Goal: Task Accomplishment & Management: Complete application form

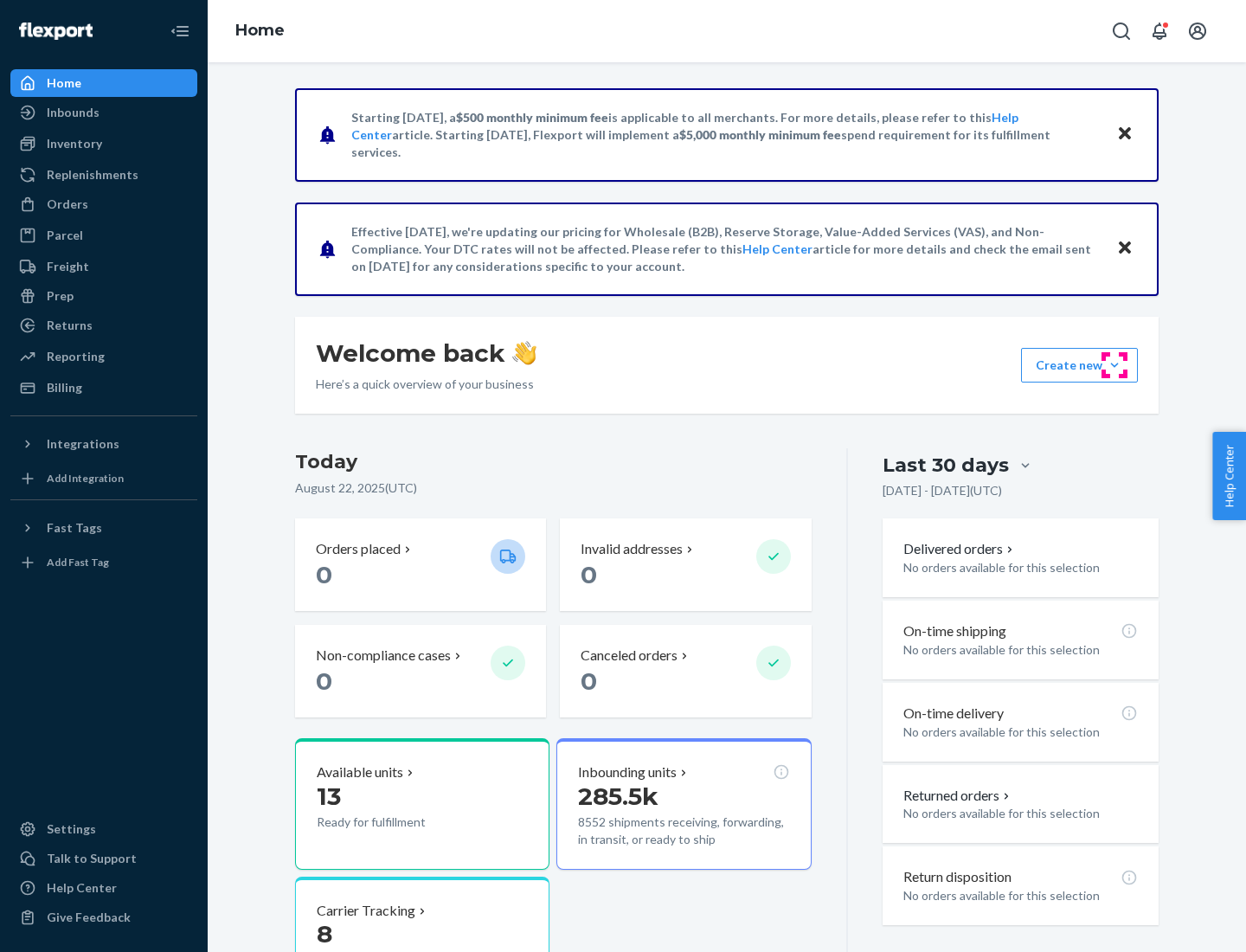
click at [1115, 365] on button "Create new Create new inbound Create new order Create new product" at bounding box center [1080, 365] width 117 height 35
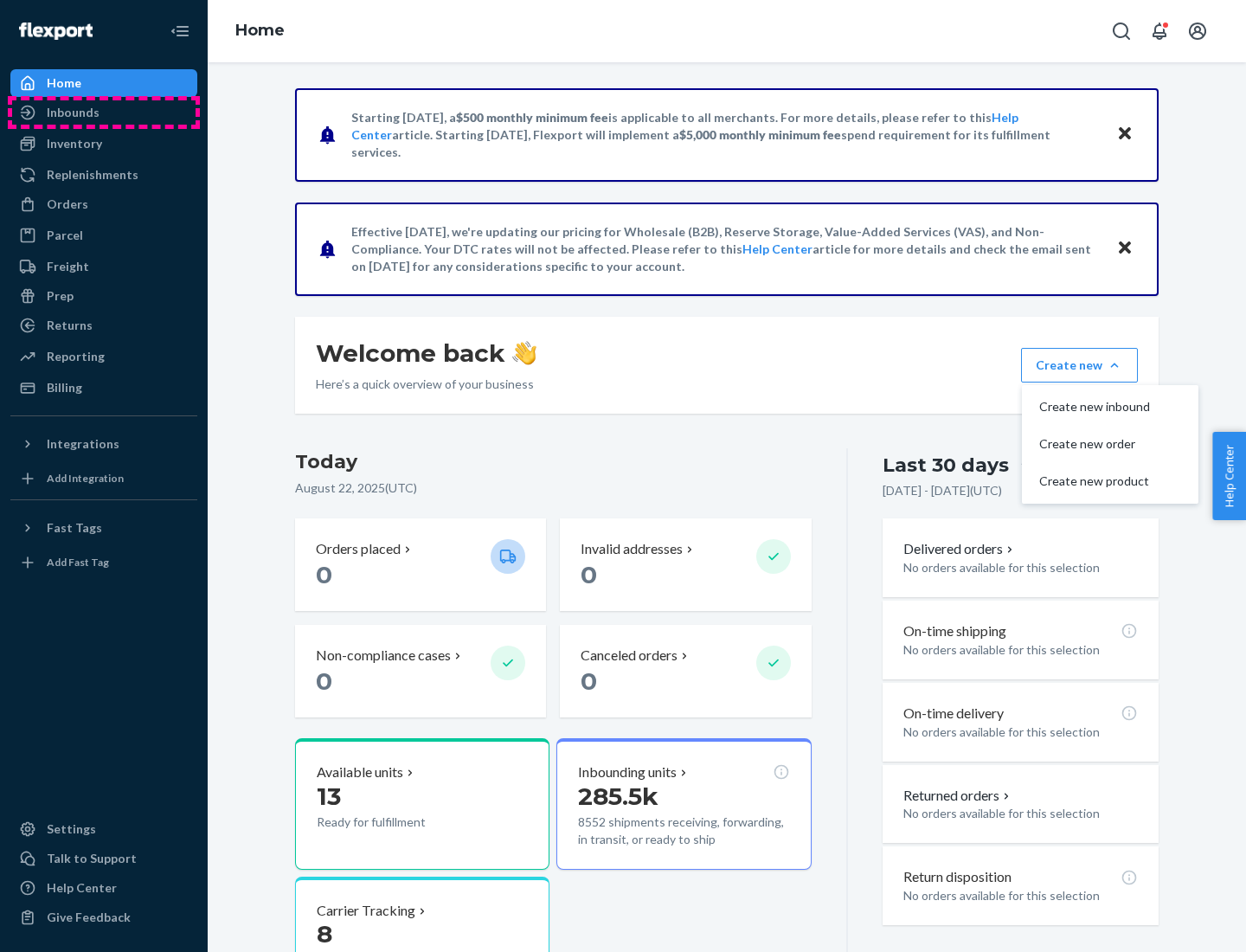
click at [104, 112] on div "Inbounds" at bounding box center [103, 112] width 183 height 25
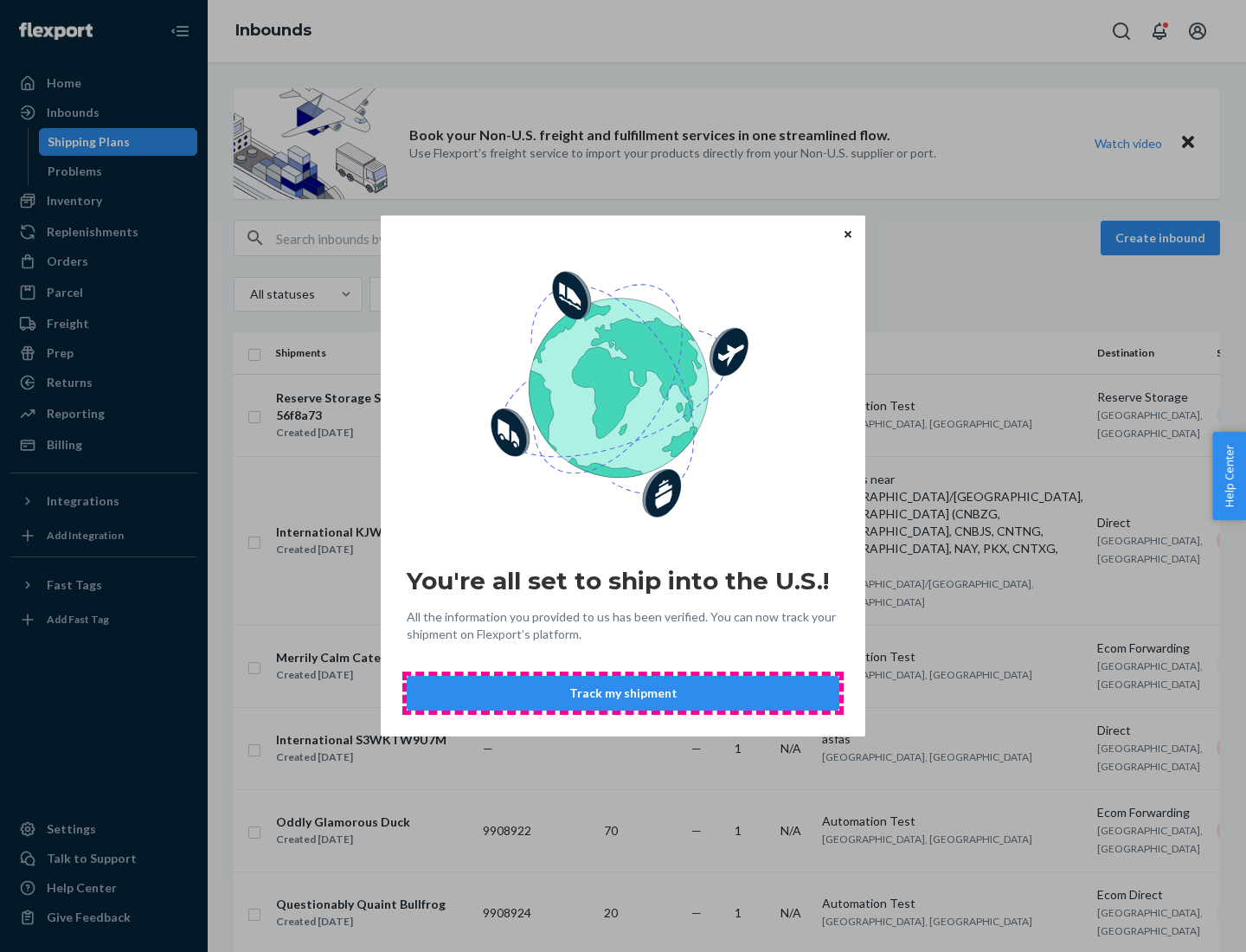
click at [623, 693] on button "Track my shipment" at bounding box center [623, 693] width 432 height 35
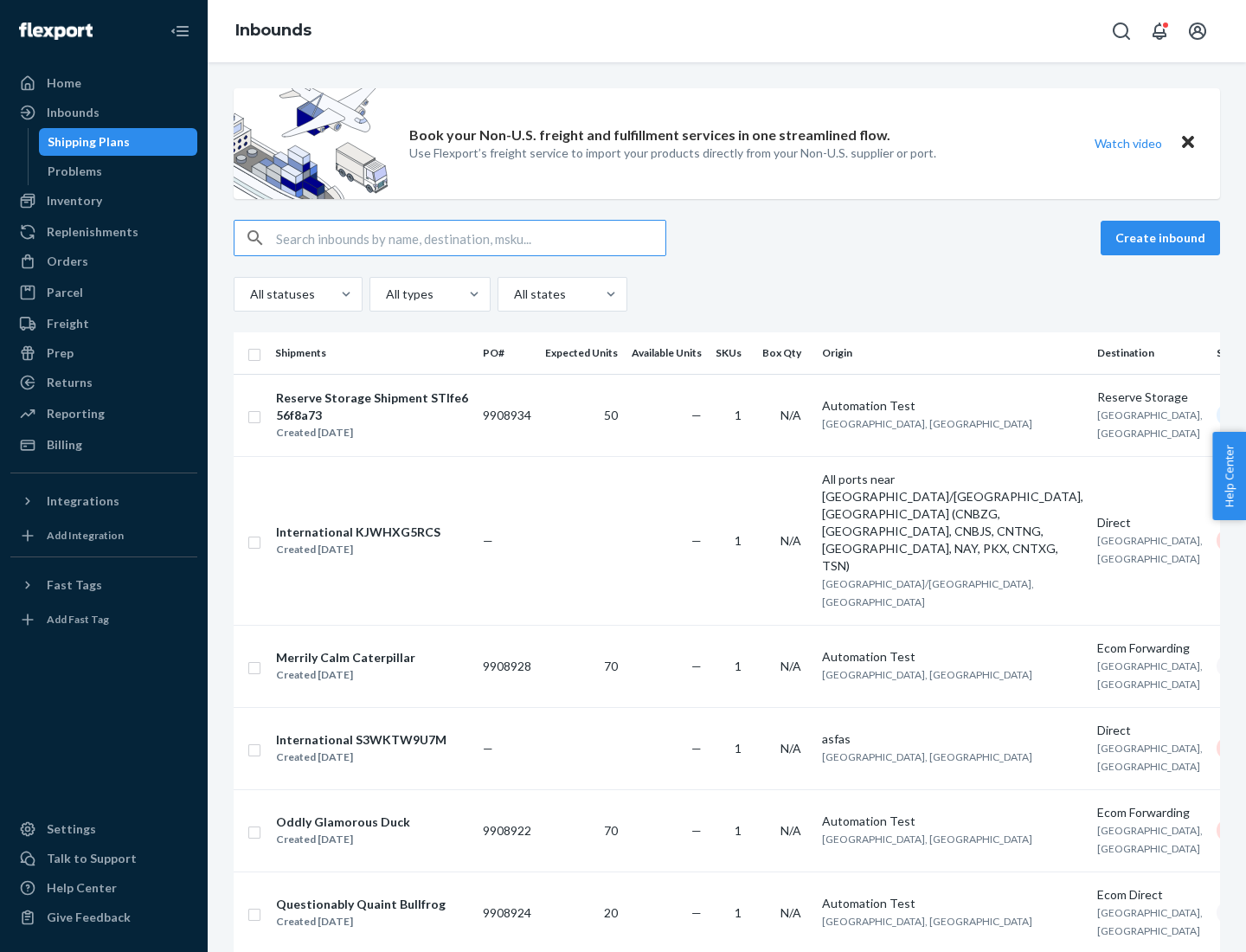
click at [1163, 238] on button "Create inbound" at bounding box center [1160, 238] width 119 height 35
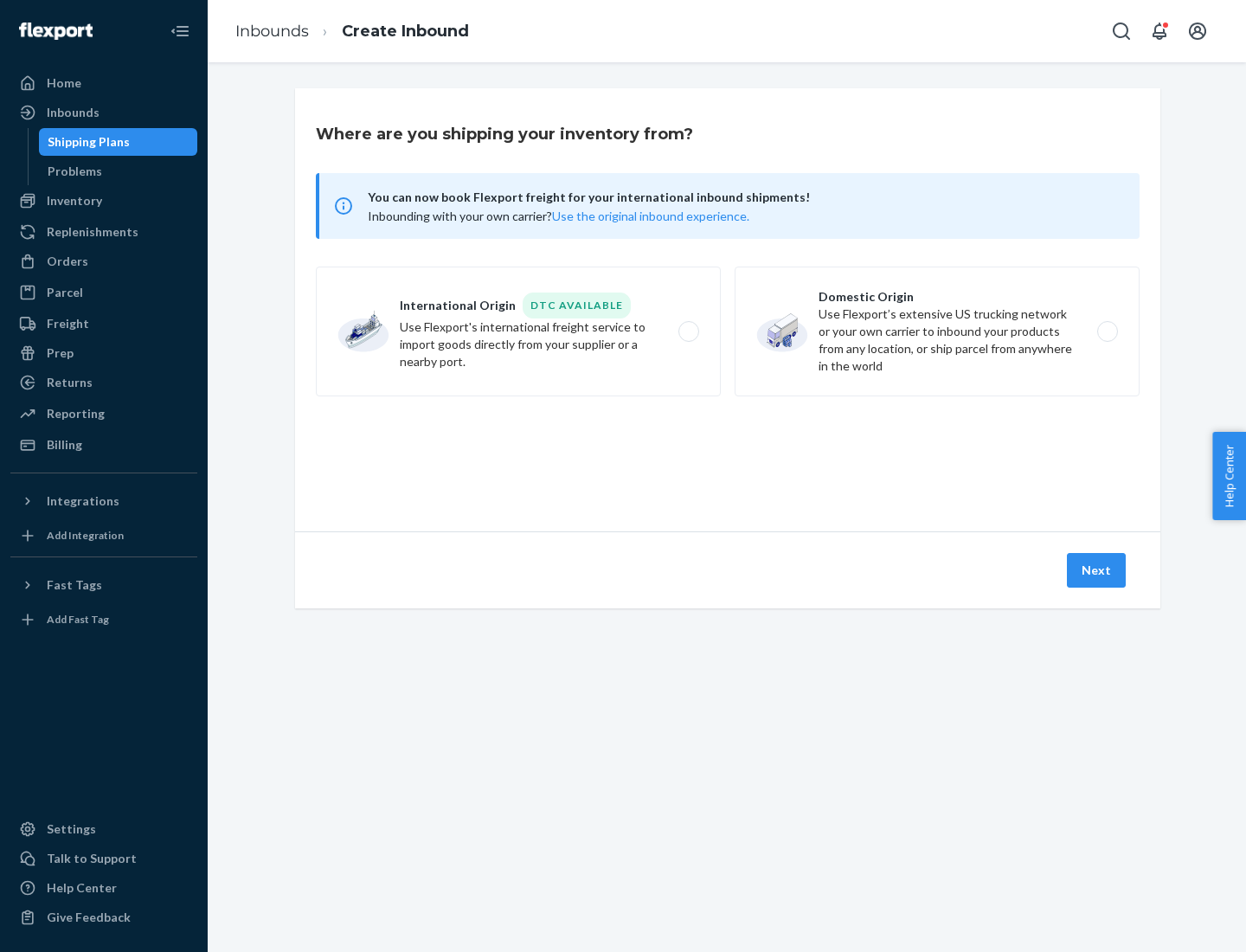
click at [518, 331] on label "International Origin DTC Available Use Flexport's international freight service…" at bounding box center [518, 331] width 405 height 129
click at [688, 331] on input "International Origin DTC Available Use Flexport's international freight service…" at bounding box center [693, 332] width 11 height 11
radio input "true"
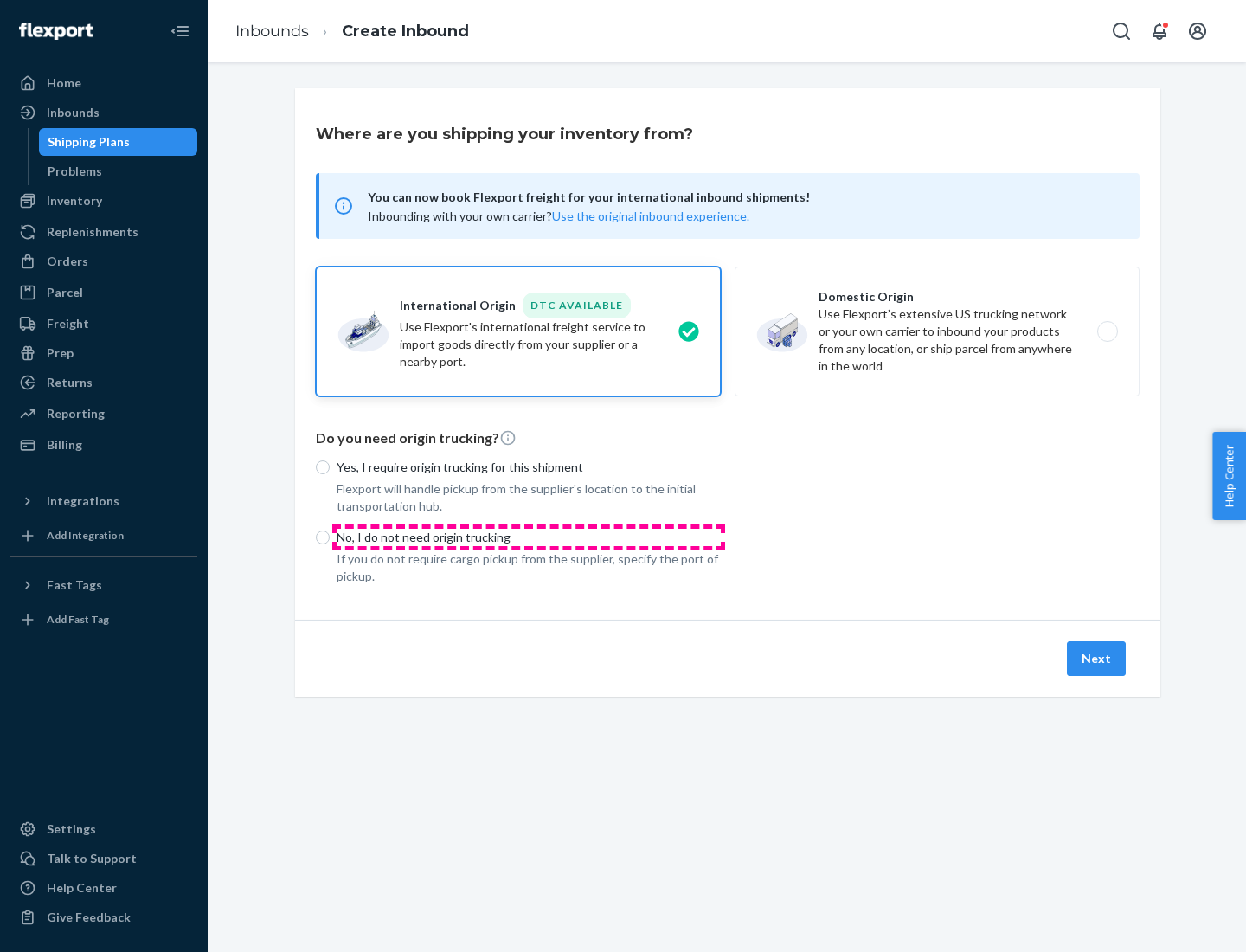
click at [529, 536] on p "No, I do not need origin trucking" at bounding box center [528, 537] width 384 height 17
click at [329, 536] on input "No, I do not need origin trucking" at bounding box center [322, 537] width 14 height 14
radio input "true"
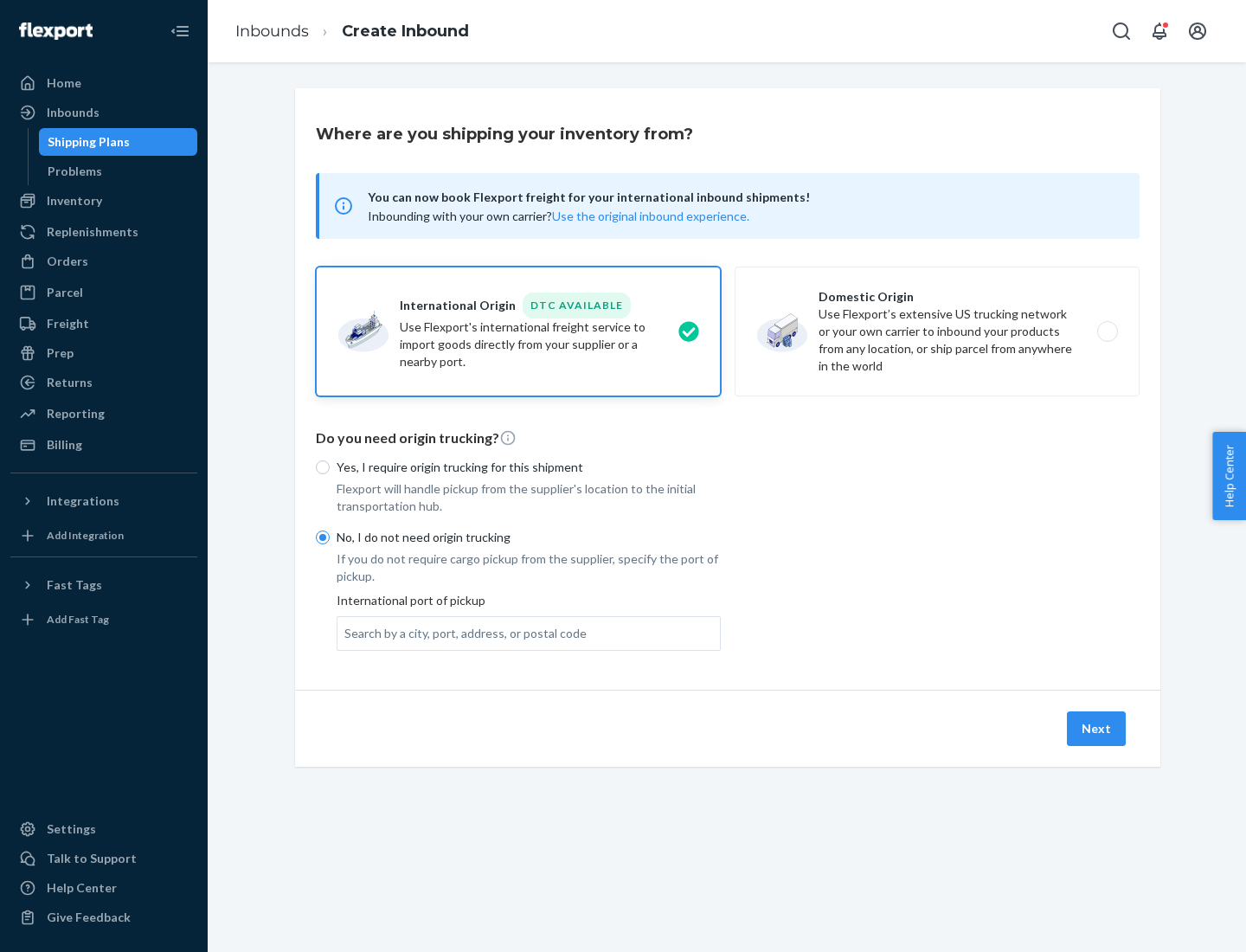
click at [462, 633] on div "Search by a city, port, address, or postal code" at bounding box center [466, 633] width 243 height 17
click at [347, 633] on input "Search by a city, port, address, or postal code" at bounding box center [346, 633] width 2 height 17
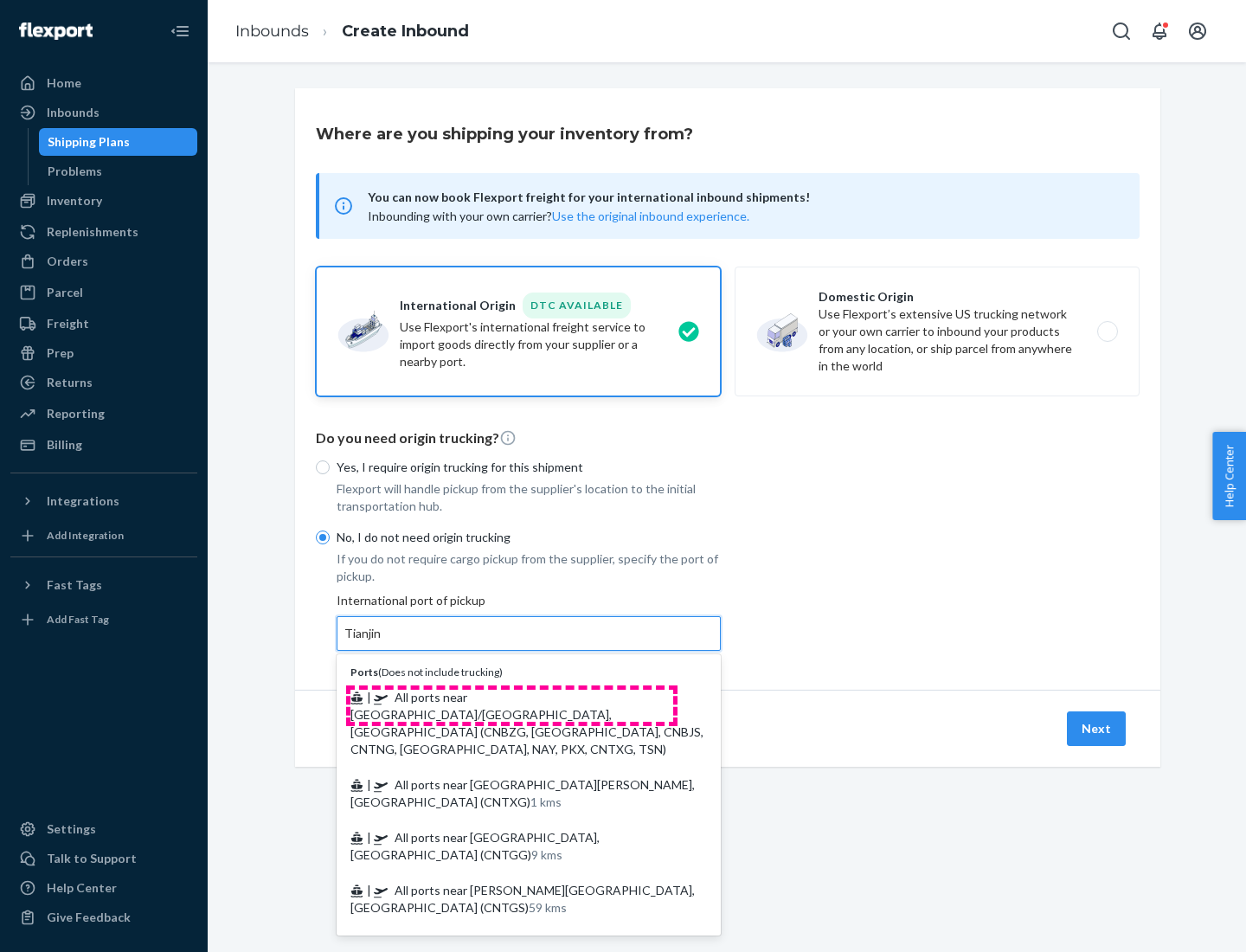
click at [512, 697] on span "| All ports near [GEOGRAPHIC_DATA]/[GEOGRAPHIC_DATA], [GEOGRAPHIC_DATA] (CNBZG,…" at bounding box center [526, 722] width 353 height 67
click at [382, 642] on input "Tianjin" at bounding box center [364, 633] width 38 height 17
type input "All ports near [GEOGRAPHIC_DATA]/[GEOGRAPHIC_DATA], [GEOGRAPHIC_DATA] (CNBZG, […"
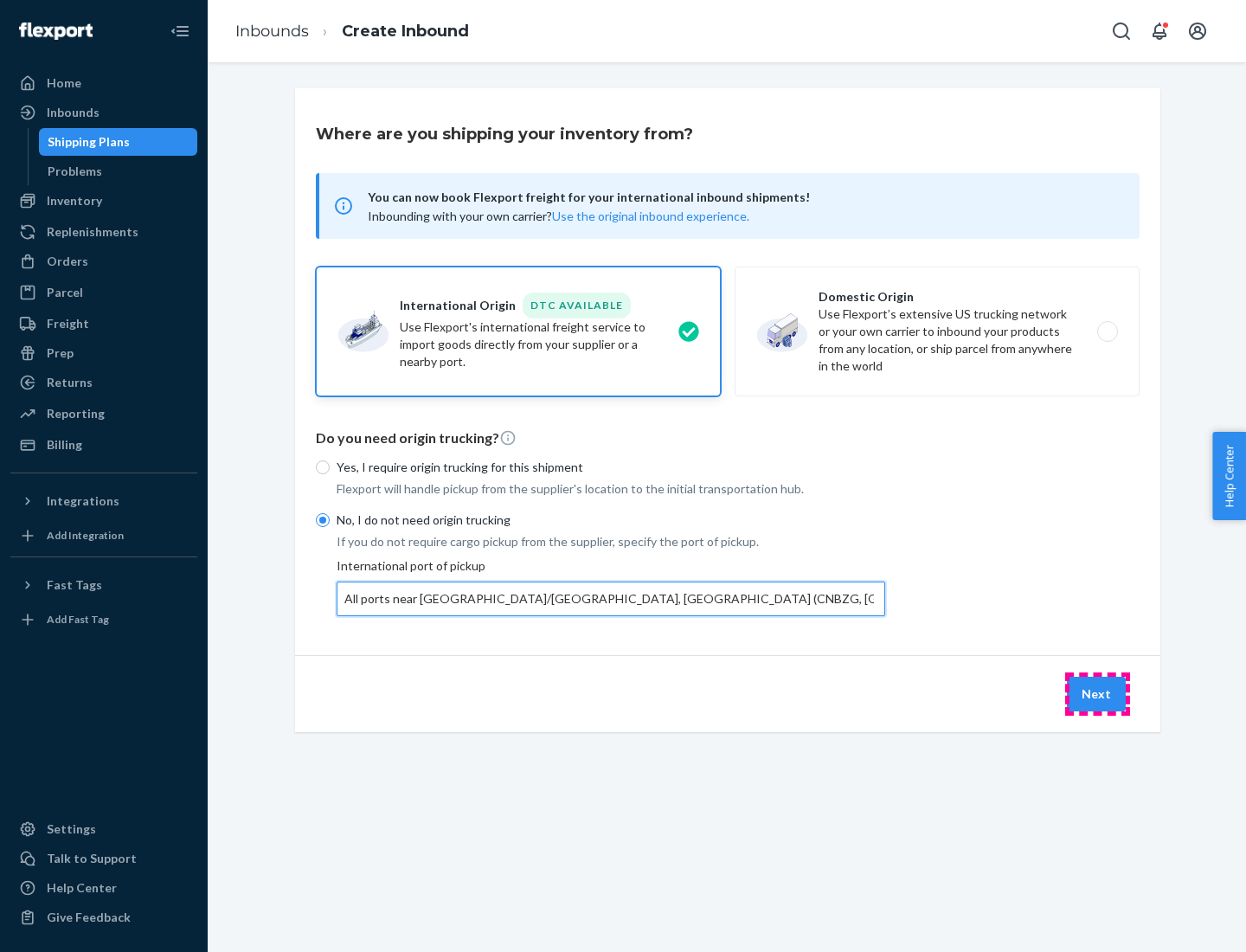
click at [1097, 693] on button "Next" at bounding box center [1096, 694] width 59 height 35
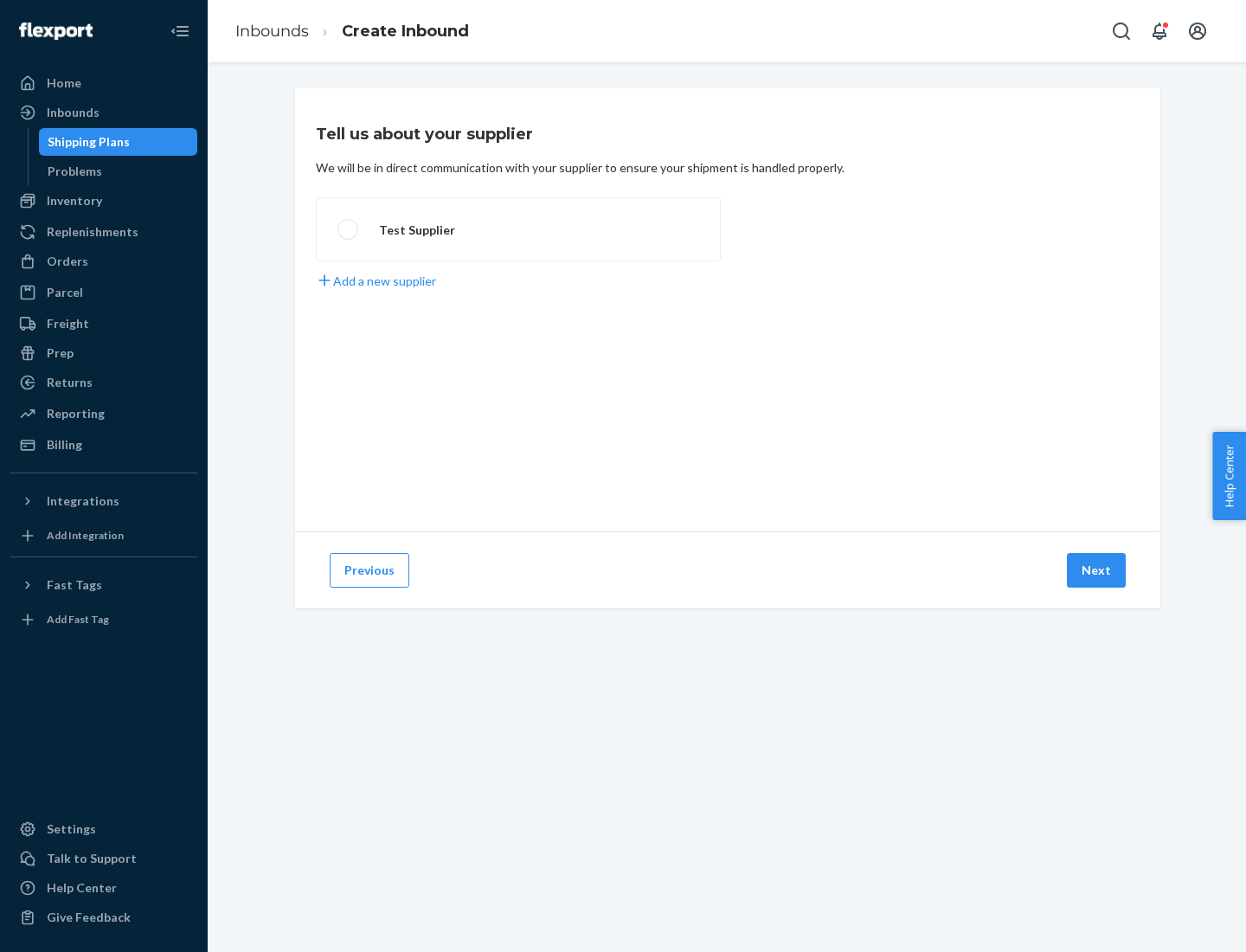
click at [518, 229] on label "Test Supplier" at bounding box center [518, 229] width 405 height 64
click at [348, 229] on input "Test Supplier" at bounding box center [343, 230] width 11 height 11
radio input "true"
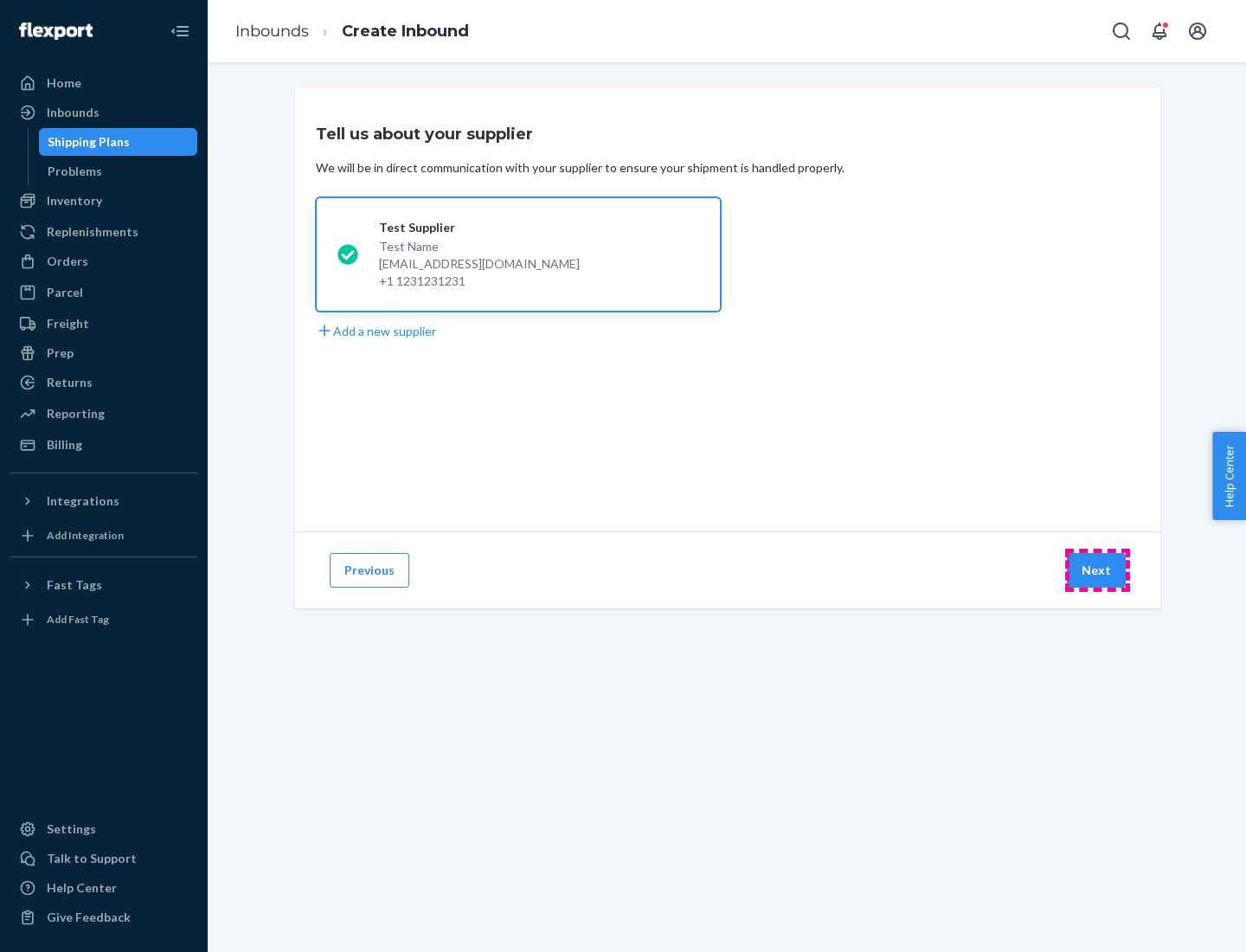
click at [1097, 570] on button "Next" at bounding box center [1096, 570] width 59 height 35
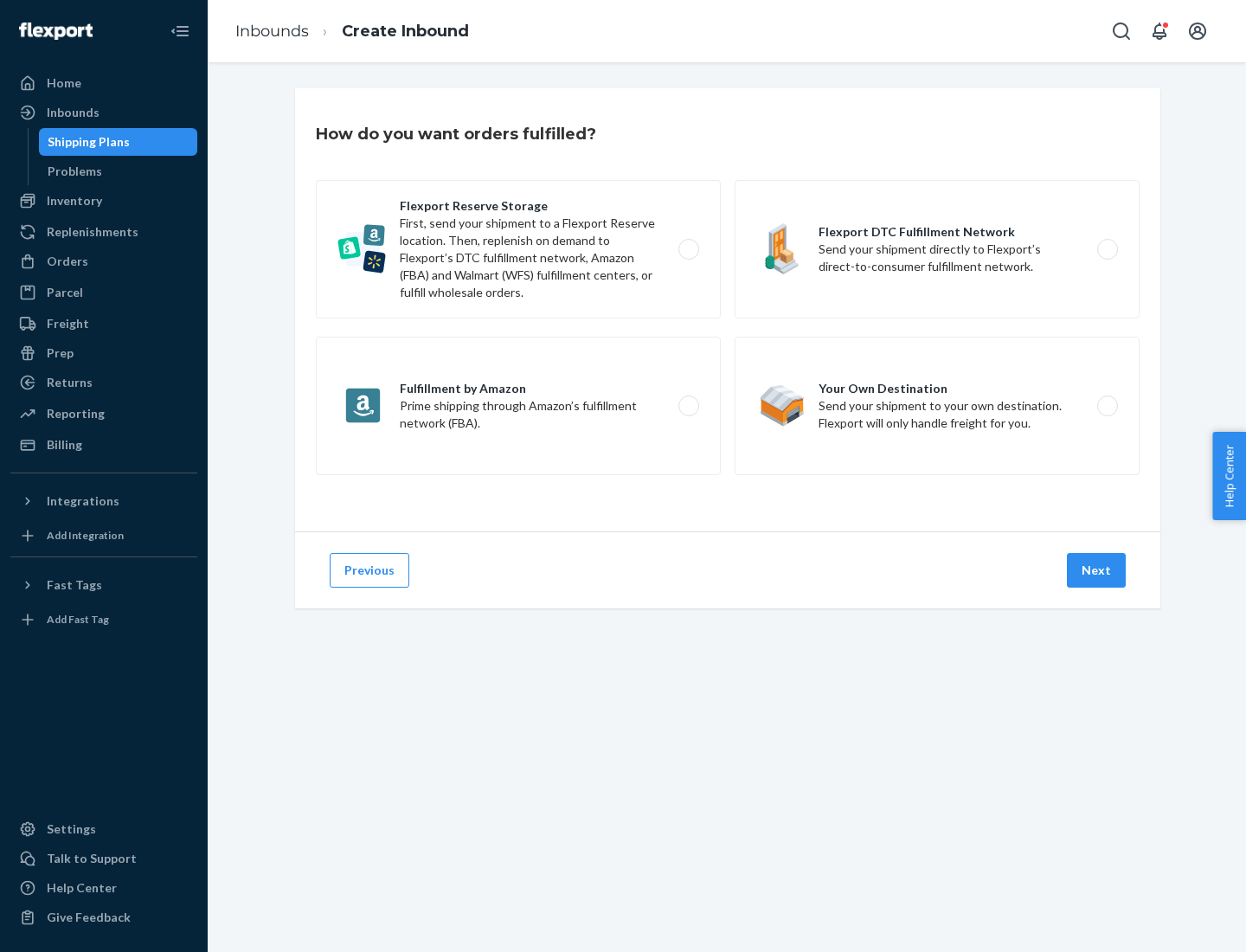
click at [728, 310] on div "Flexport Reserve Storage First, send your shipment to a Flexport Reserve locati…" at bounding box center [727, 329] width 824 height 299
click at [938, 249] on label "Flexport DTC Fulfillment Network Send your shipment directly to Flexport’s dire…" at bounding box center [938, 249] width 405 height 139
click at [1107, 249] on input "Flexport DTC Fulfillment Network Send your shipment directly to Flexport’s dire…" at bounding box center [1113, 250] width 11 height 11
radio input "true"
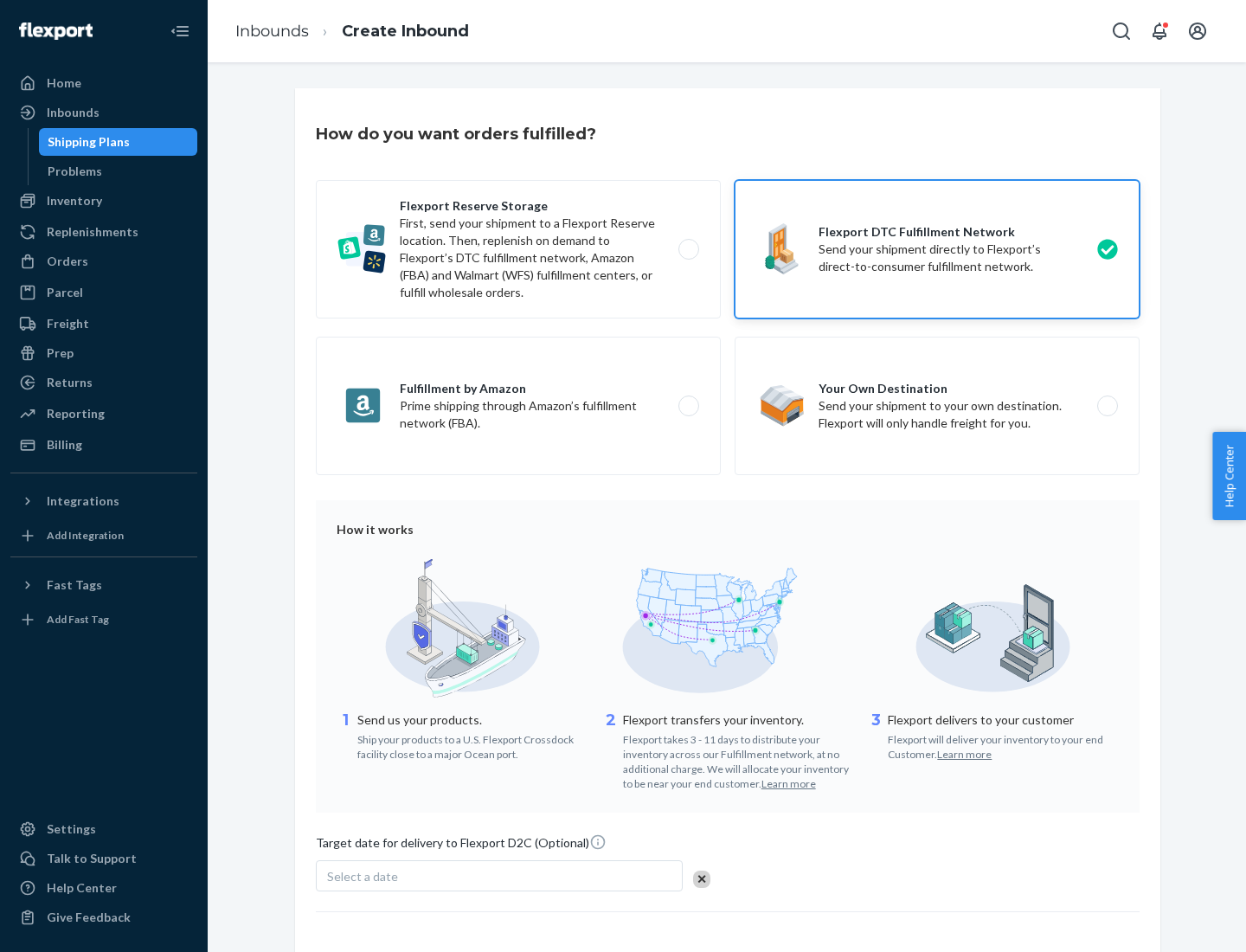
scroll to position [127, 0]
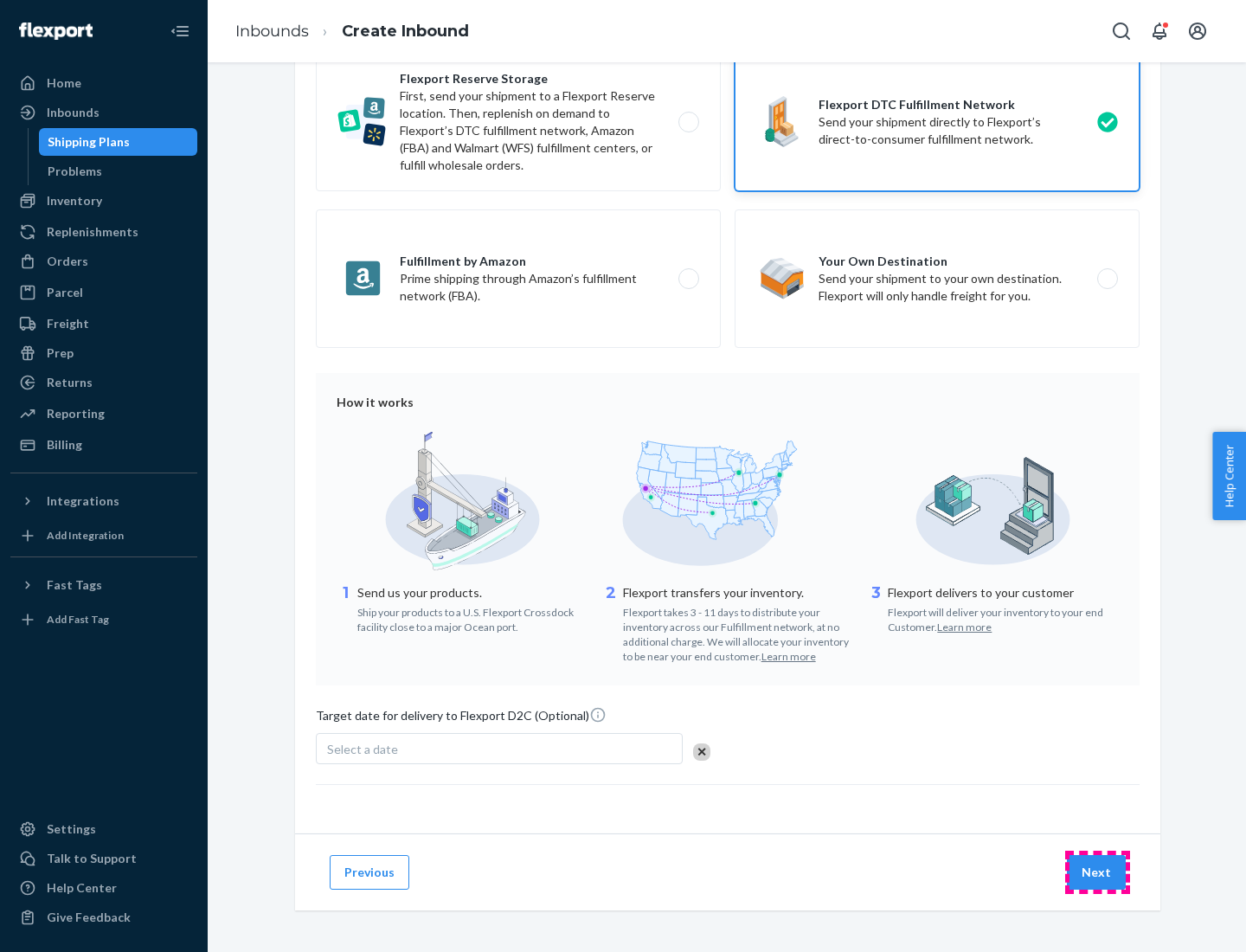
click at [1097, 871] on button "Next" at bounding box center [1096, 872] width 59 height 35
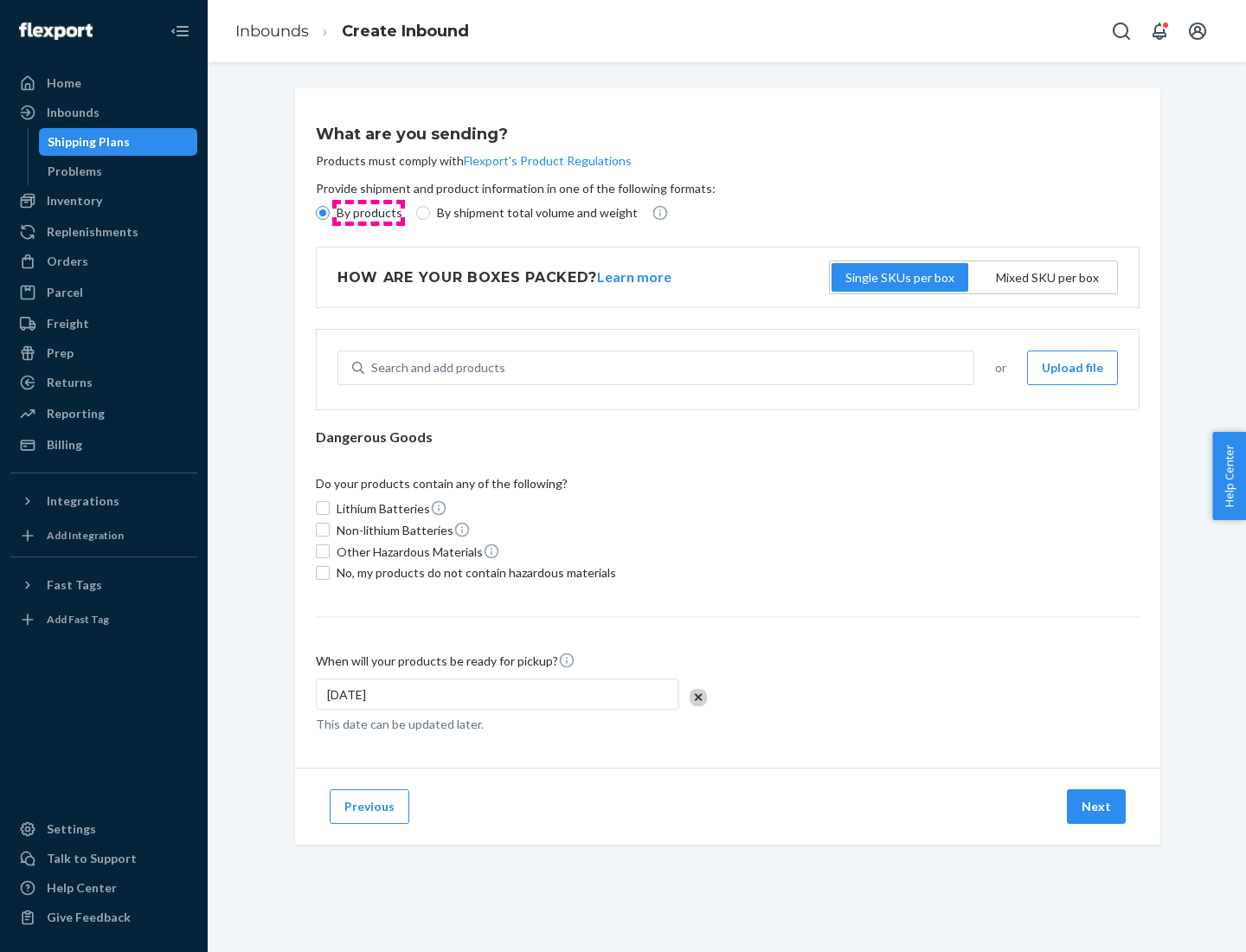
click at [368, 212] on p "By products" at bounding box center [369, 212] width 66 height 17
click at [329, 212] on input "By products" at bounding box center [322, 212] width 14 height 14
click at [435, 367] on div "Search and add products" at bounding box center [438, 367] width 134 height 17
click at [373, 367] on input "Search and add products" at bounding box center [372, 367] width 2 height 17
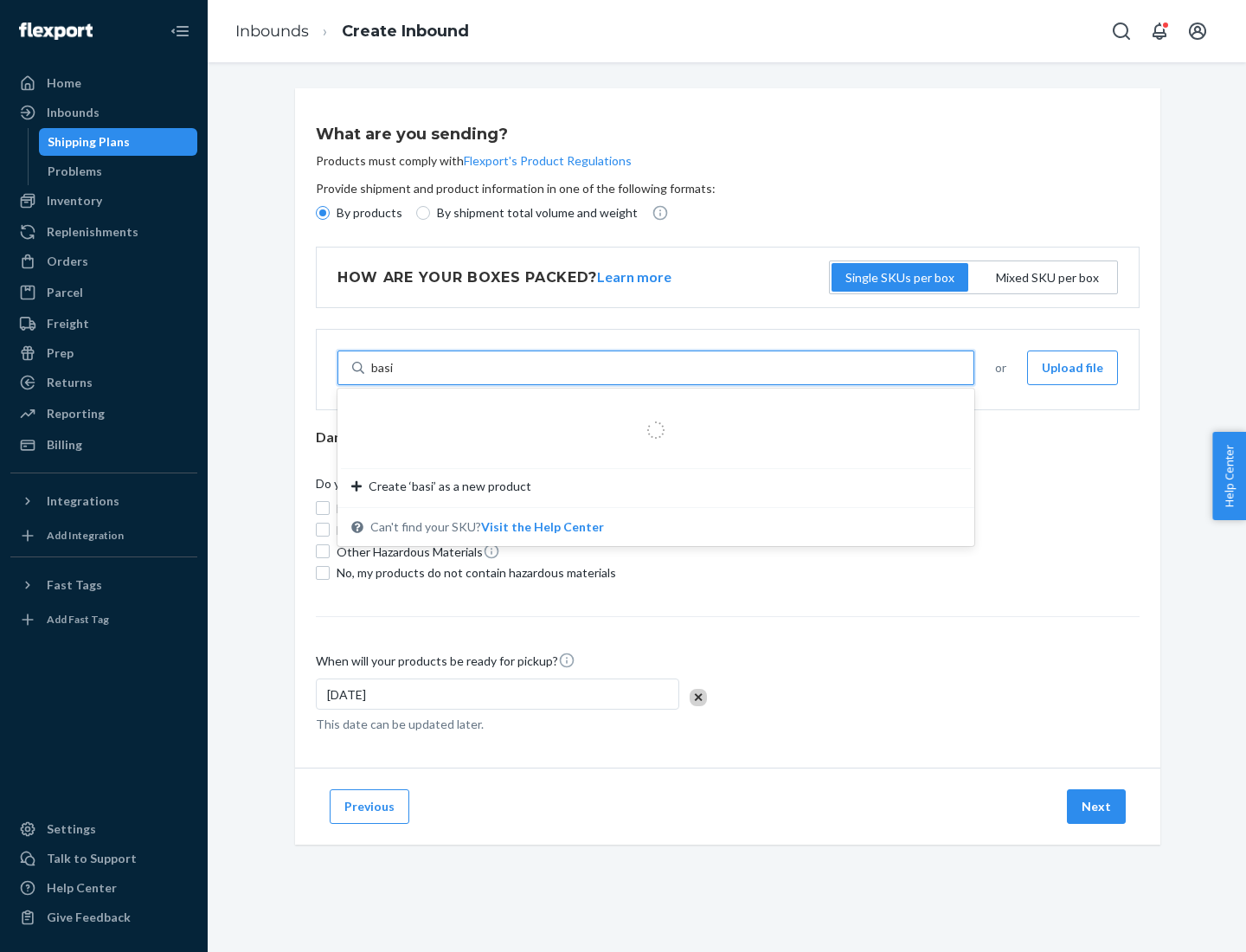
type input "basic"
click at [650, 409] on div "Basic Test Product 1" at bounding box center [649, 409] width 596 height 17
click at [400, 377] on input "basic" at bounding box center [385, 367] width 28 height 17
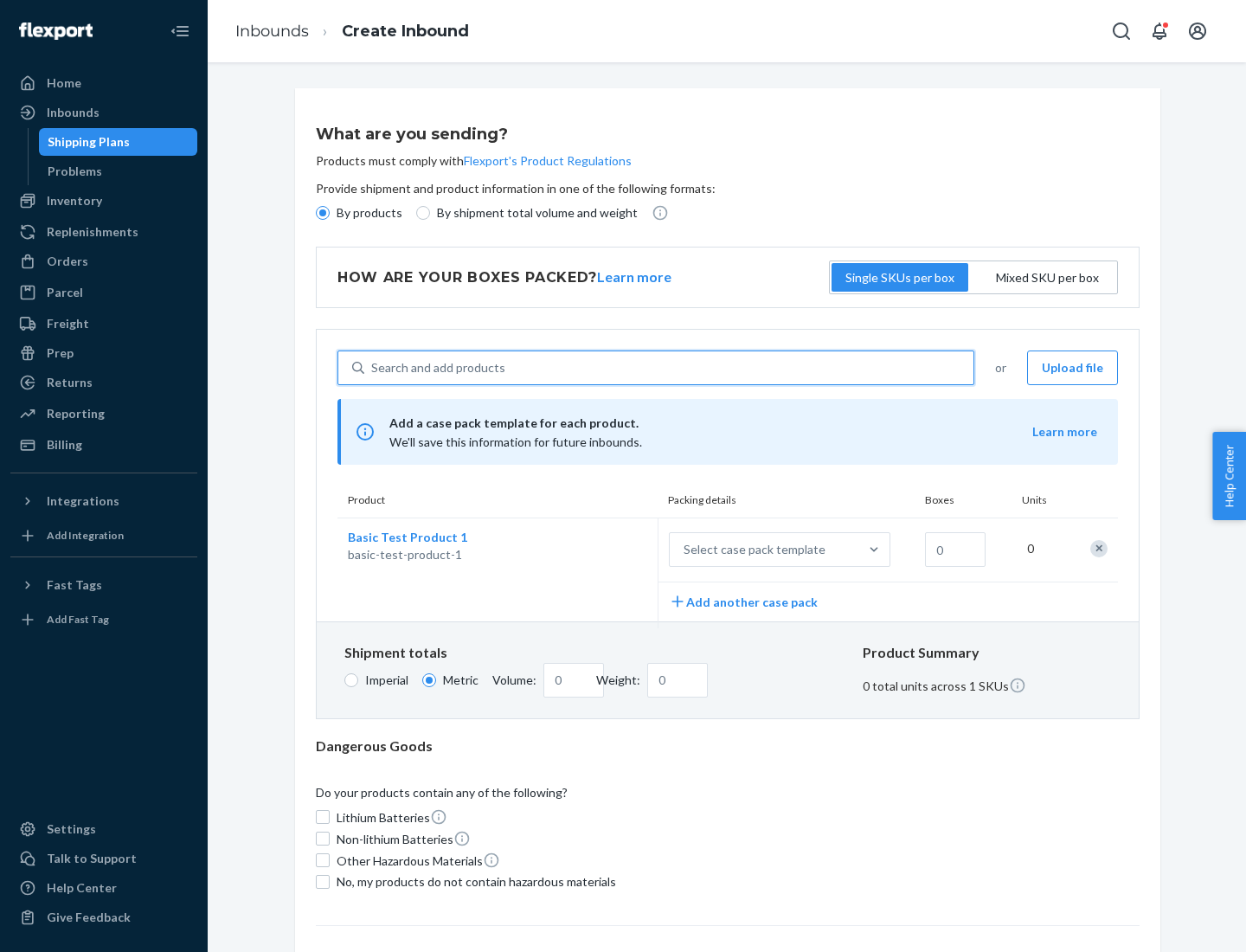
scroll to position [42, 0]
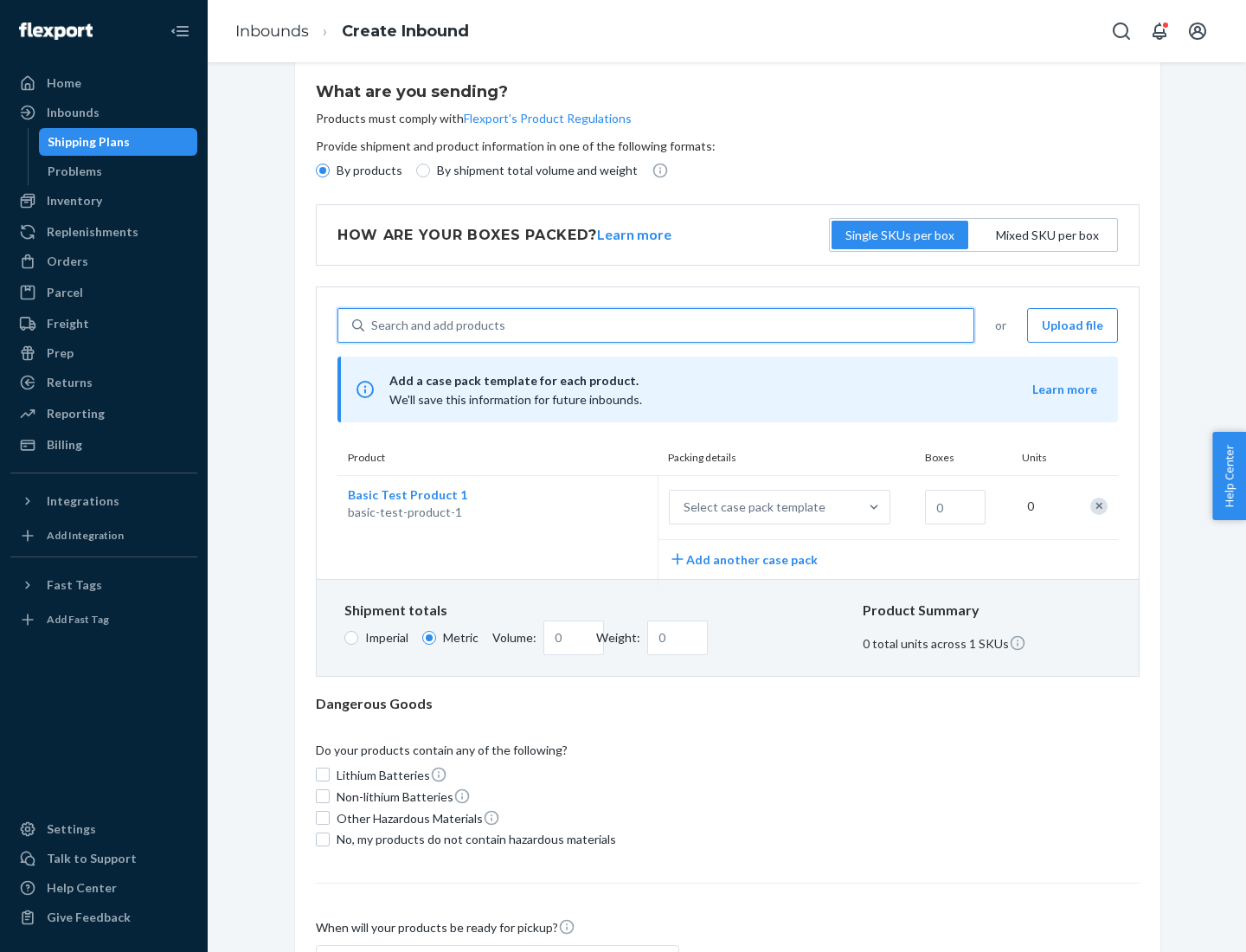
click at [752, 507] on div "Select case pack template" at bounding box center [755, 507] width 142 height 17
click at [598, 507] on input "Select case pack template" at bounding box center [598, 507] width 0 height 0
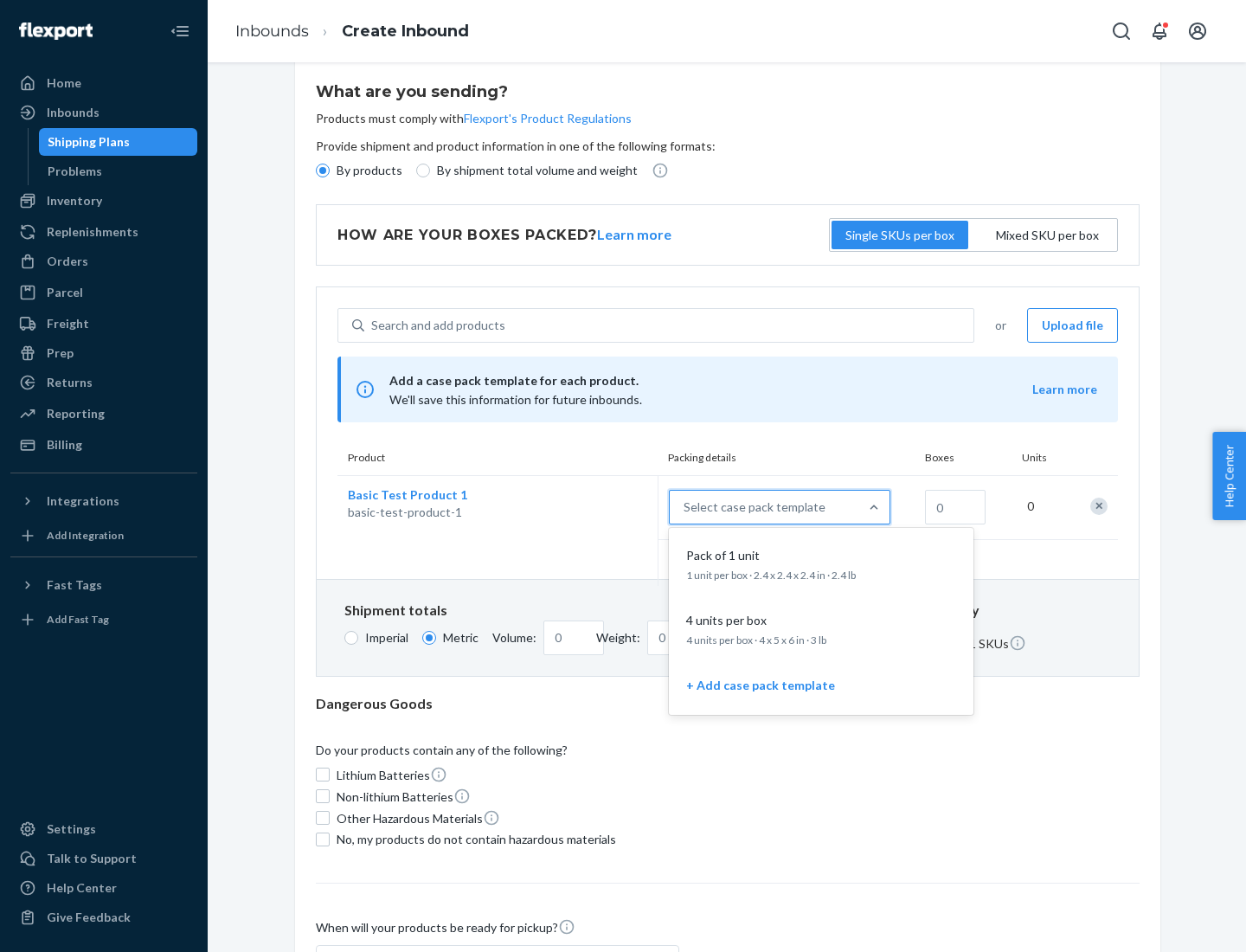
scroll to position [99, 0]
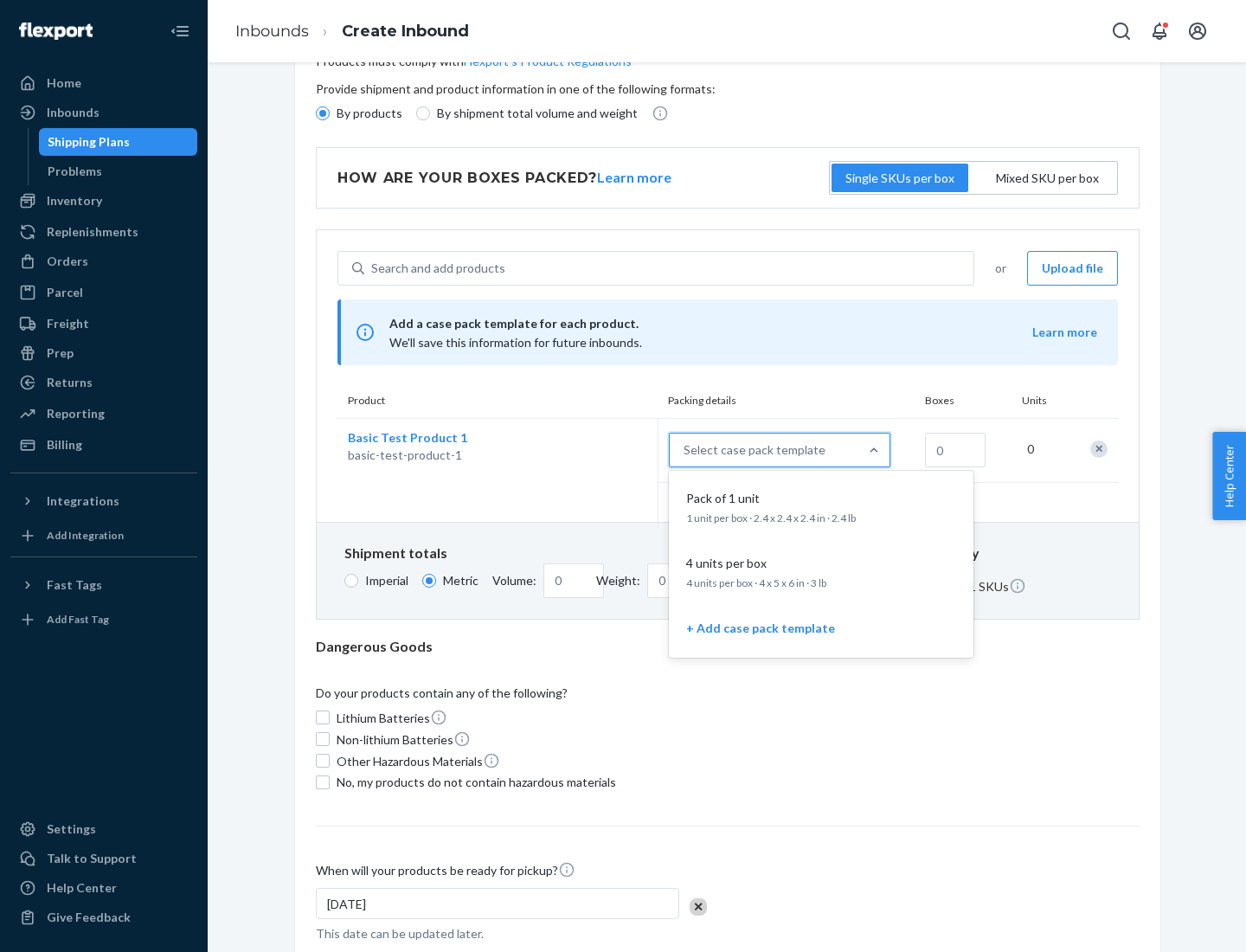
click at [821, 506] on div "Pack of 1 unit" at bounding box center [818, 498] width 277 height 17
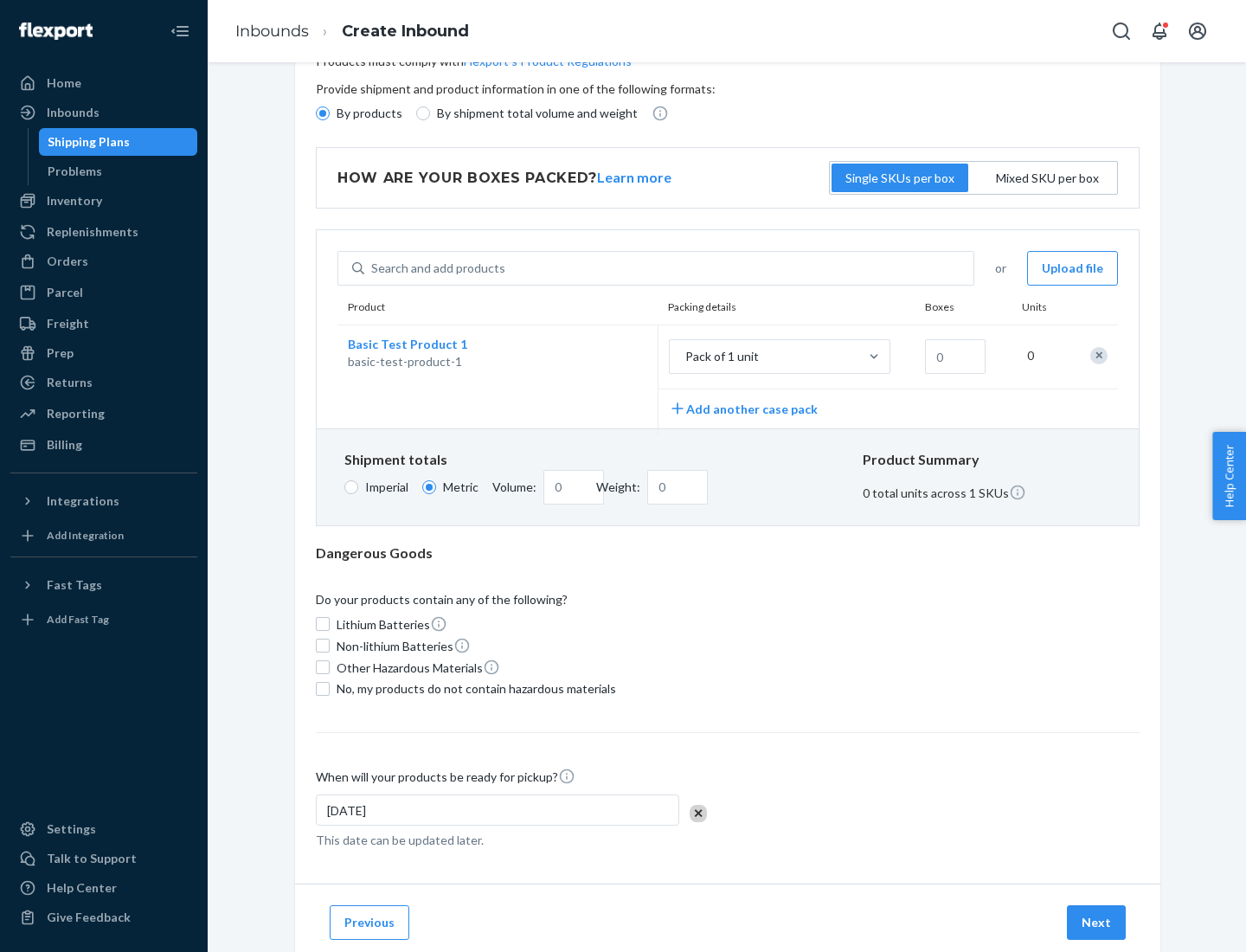
scroll to position [0, 0]
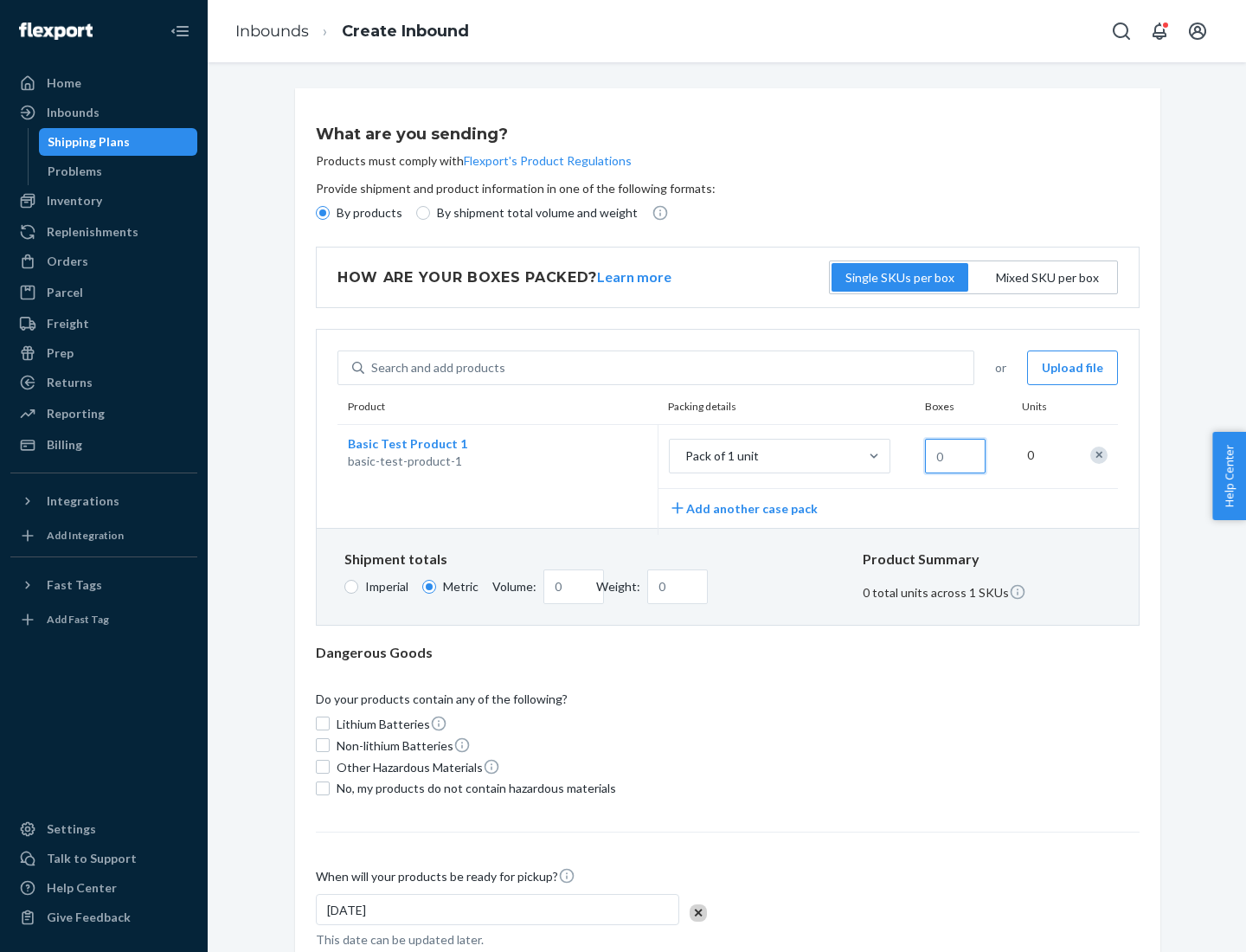
type input "1.09"
type input "1"
type input "10.89"
type input "10"
type input "0.02"
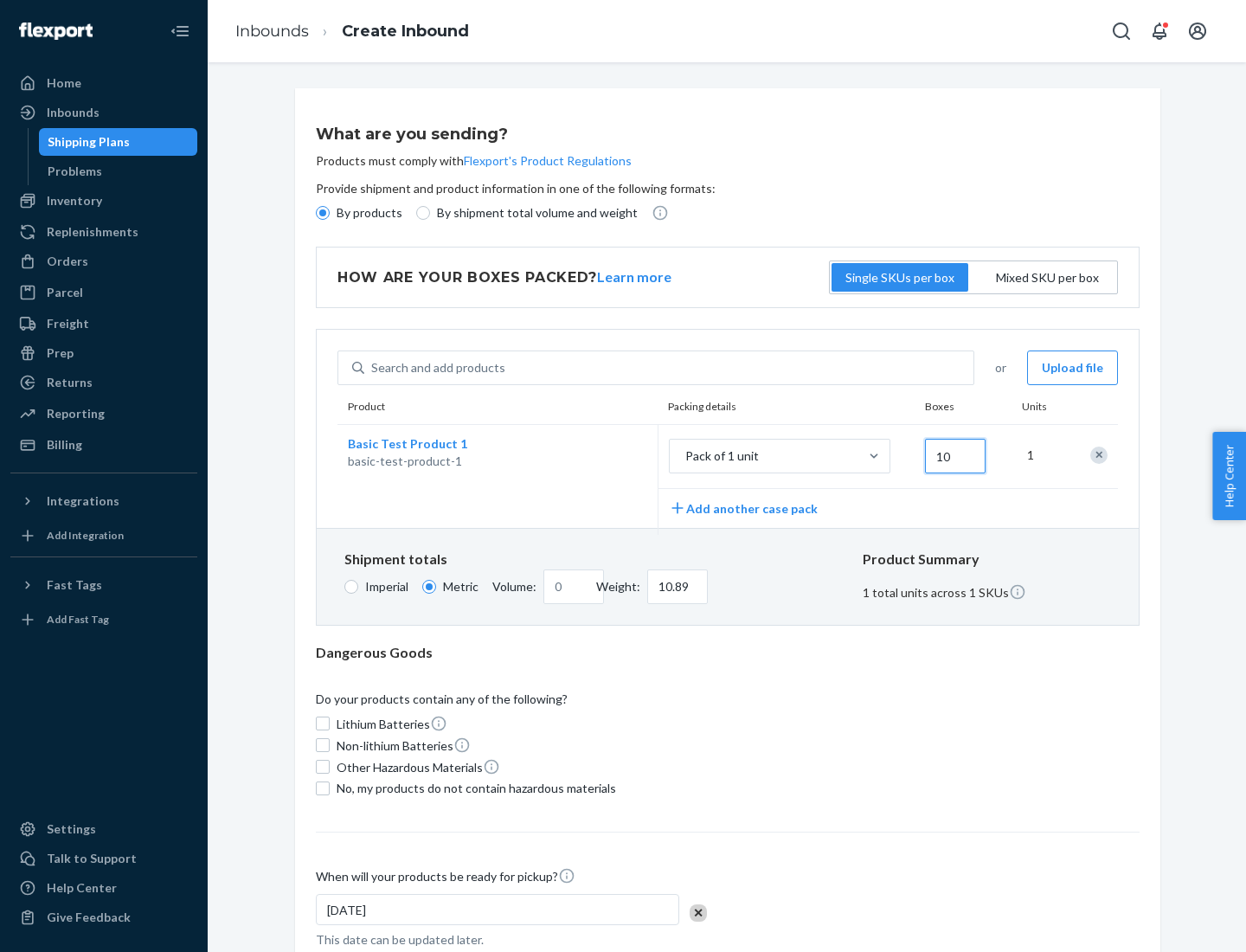
type input "108.86"
type input "100"
type input "0.23"
type input "1088.62"
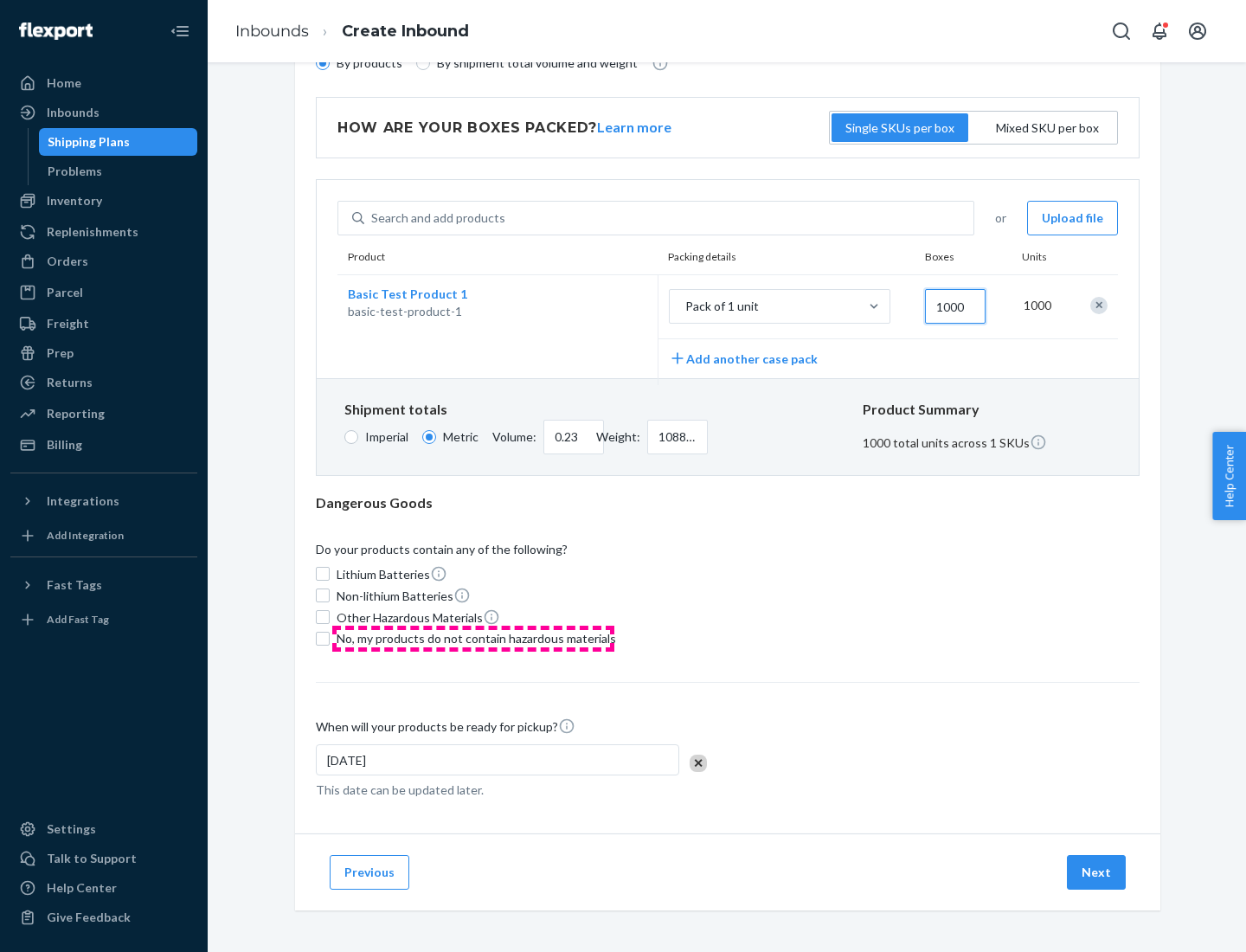
type input "1000"
click at [473, 637] on span "No, my products do not contain hazardous materials" at bounding box center [476, 638] width 279 height 17
click at [329, 637] on input "No, my products do not contain hazardous materials" at bounding box center [322, 638] width 14 height 14
checkbox input "true"
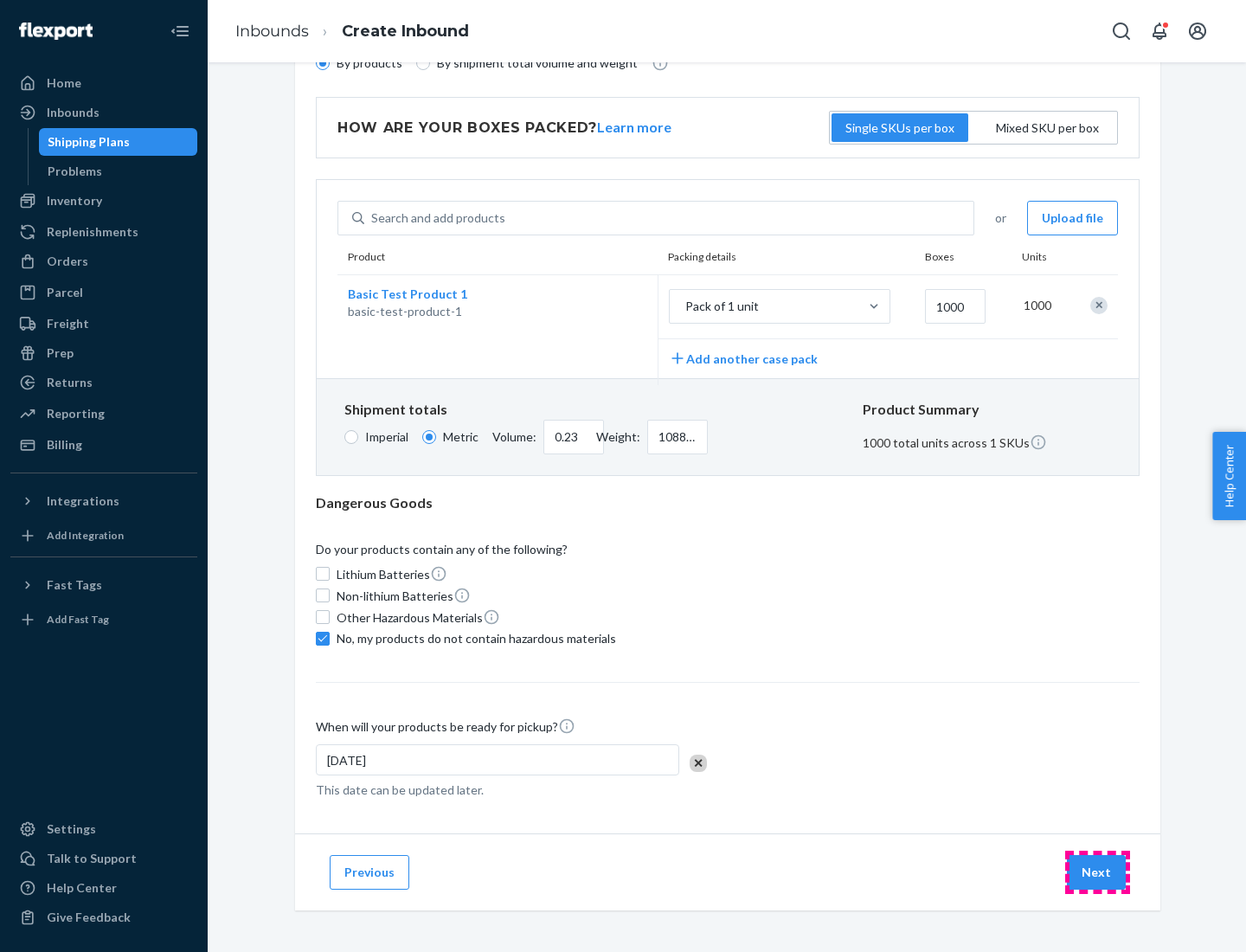
click at [1097, 871] on button "Next" at bounding box center [1096, 872] width 59 height 35
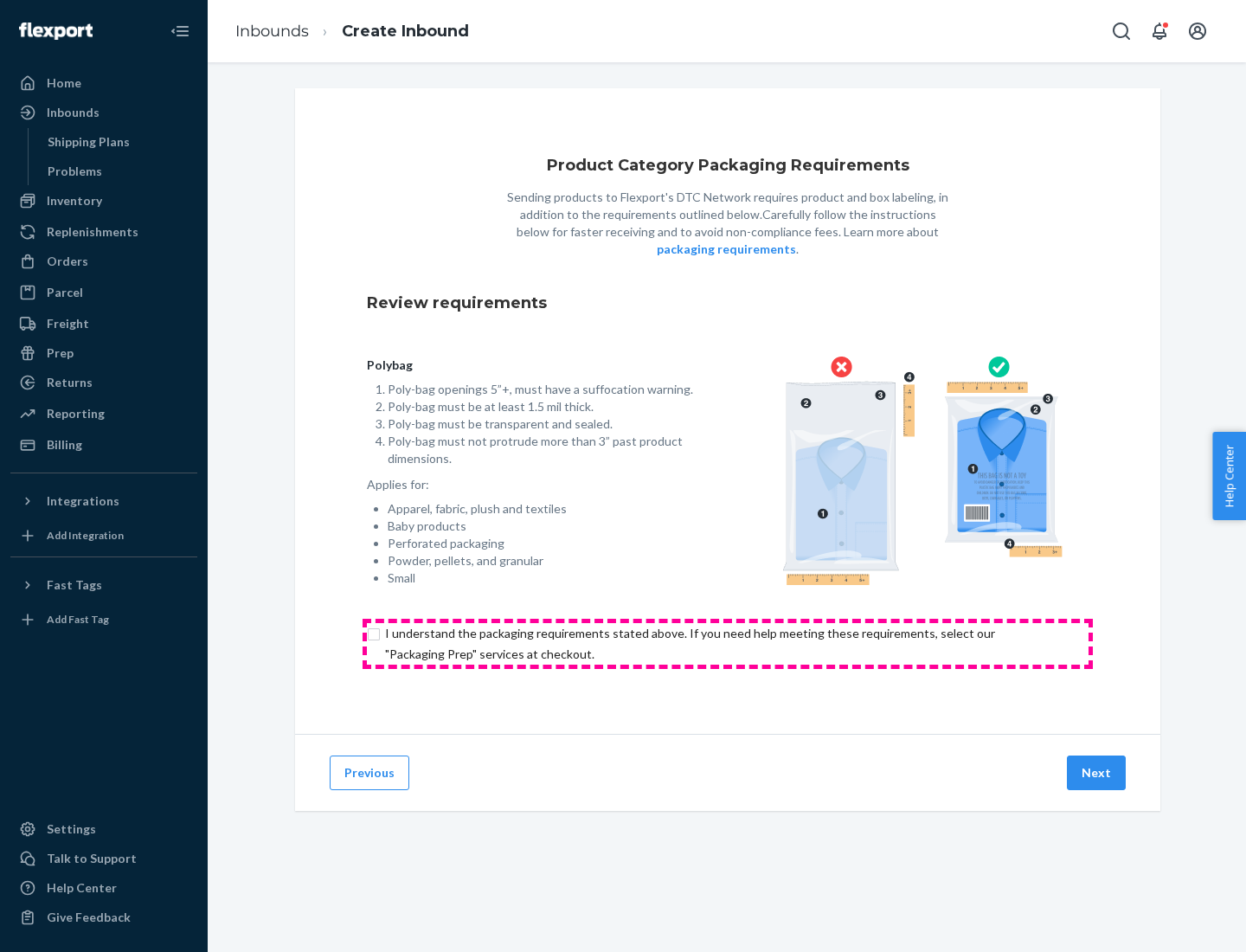
click at [728, 643] on input "checkbox" at bounding box center [727, 644] width 722 height 42
checkbox input "true"
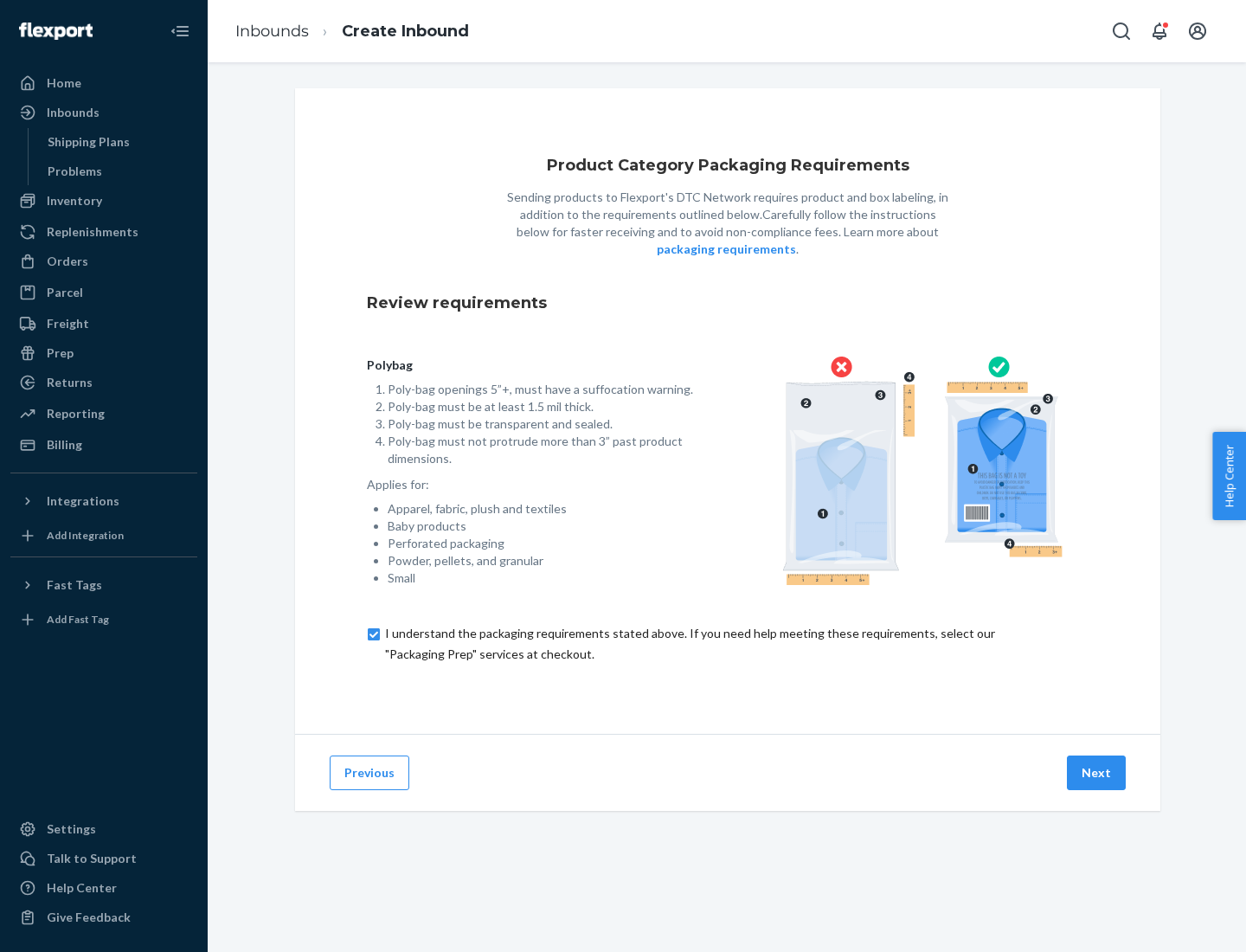
click at [1097, 771] on button "Next" at bounding box center [1096, 772] width 59 height 35
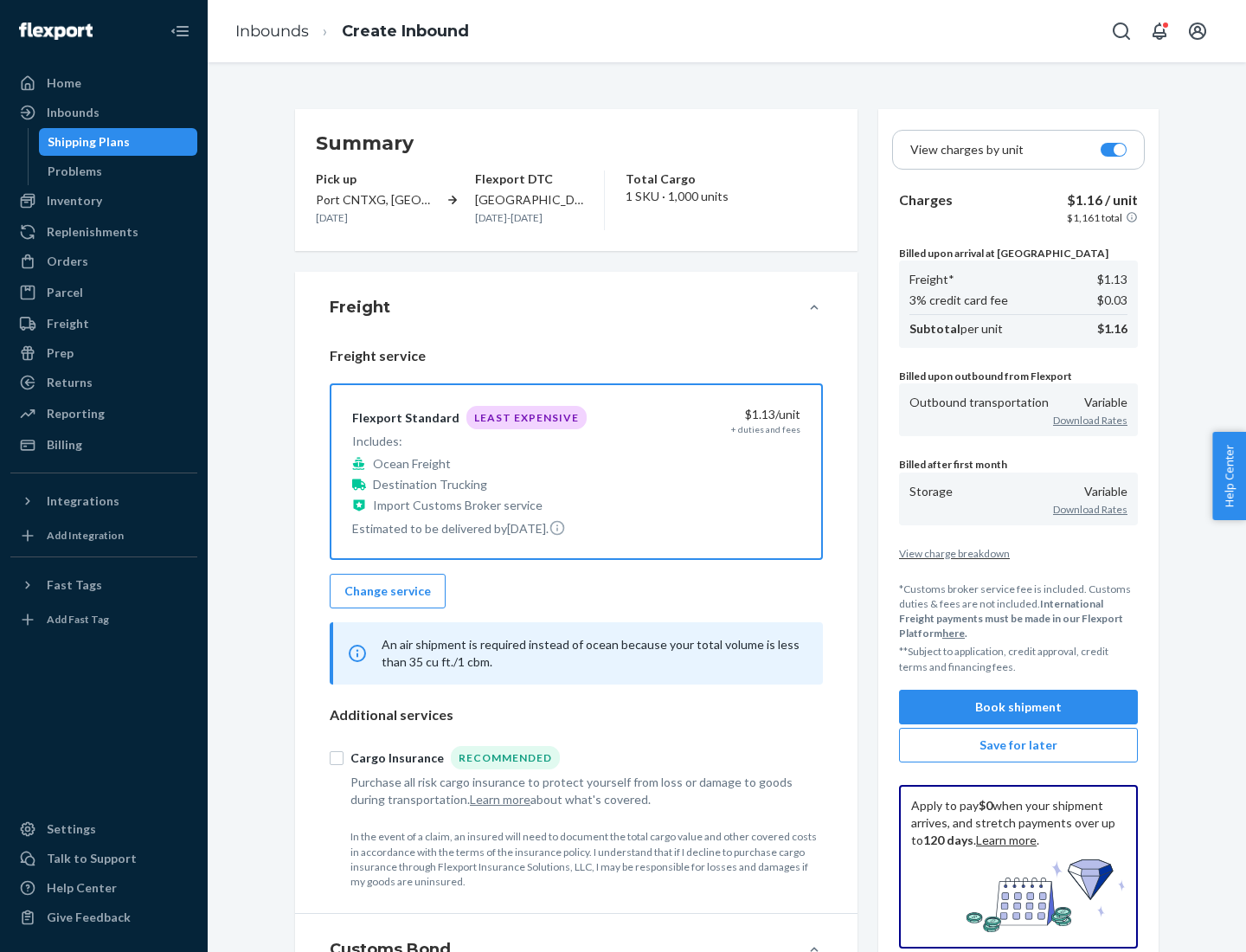
scroll to position [200, 0]
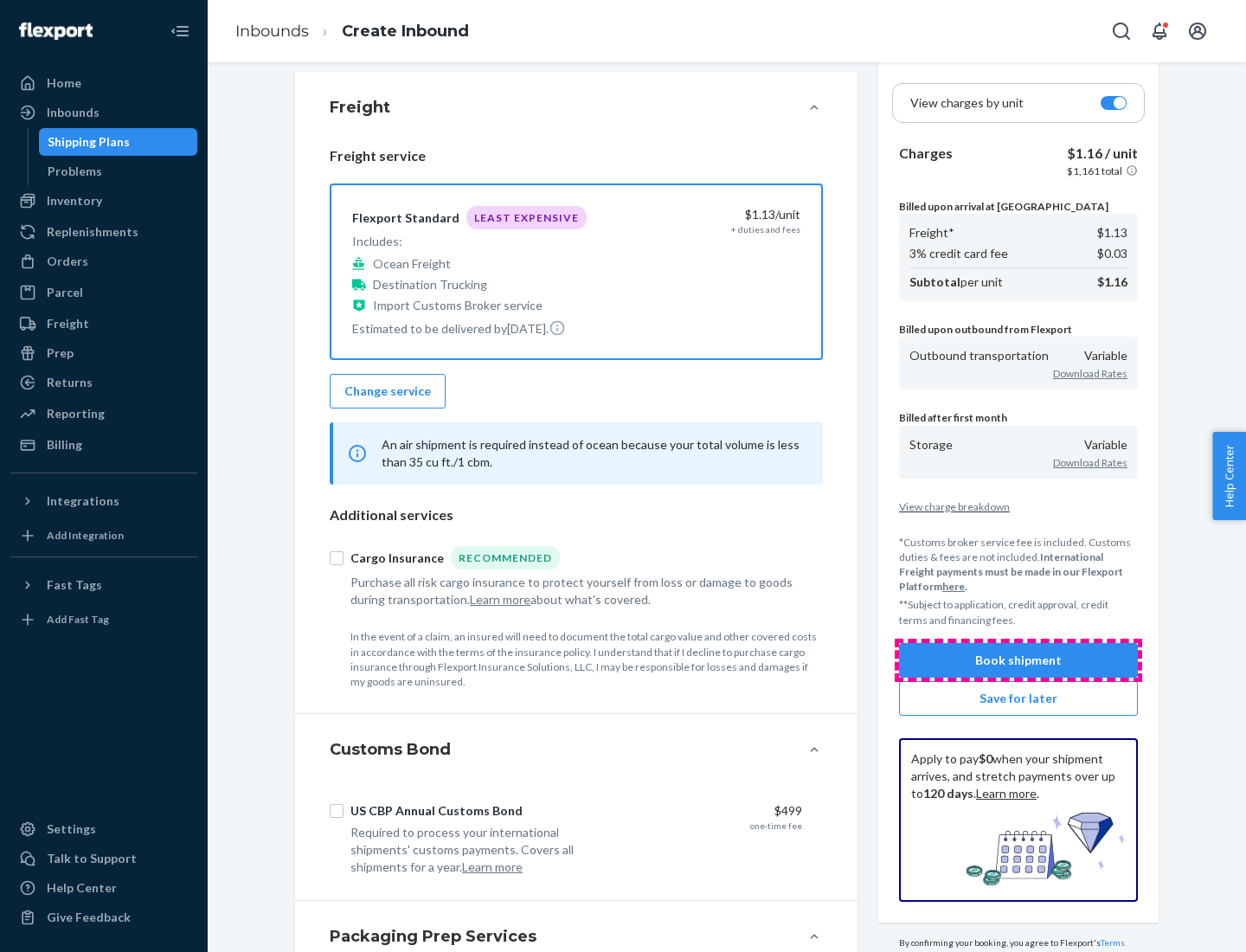
click at [1019, 659] on button "Book shipment" at bounding box center [1019, 660] width 239 height 35
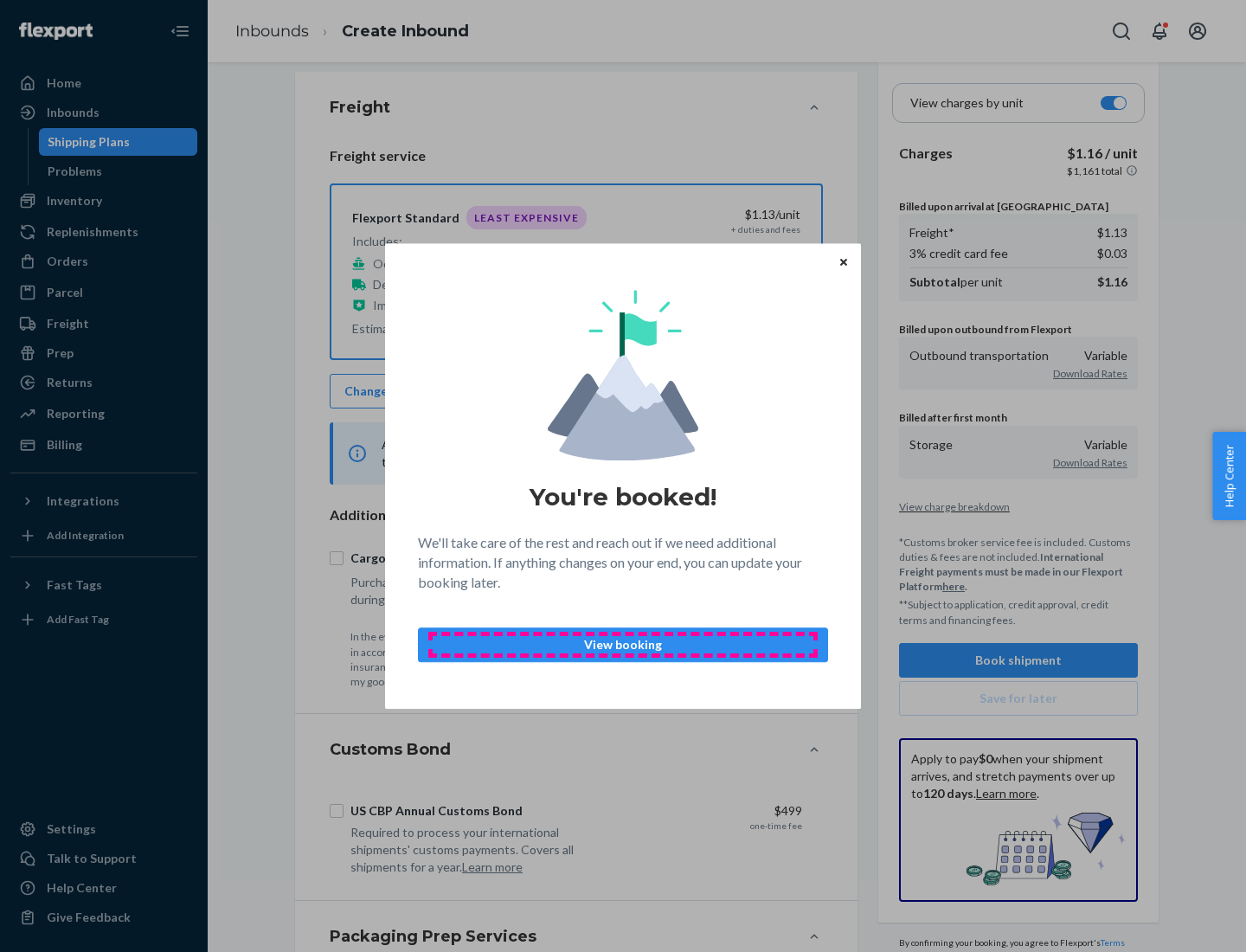
click at [623, 644] on p "View booking" at bounding box center [622, 644] width 380 height 17
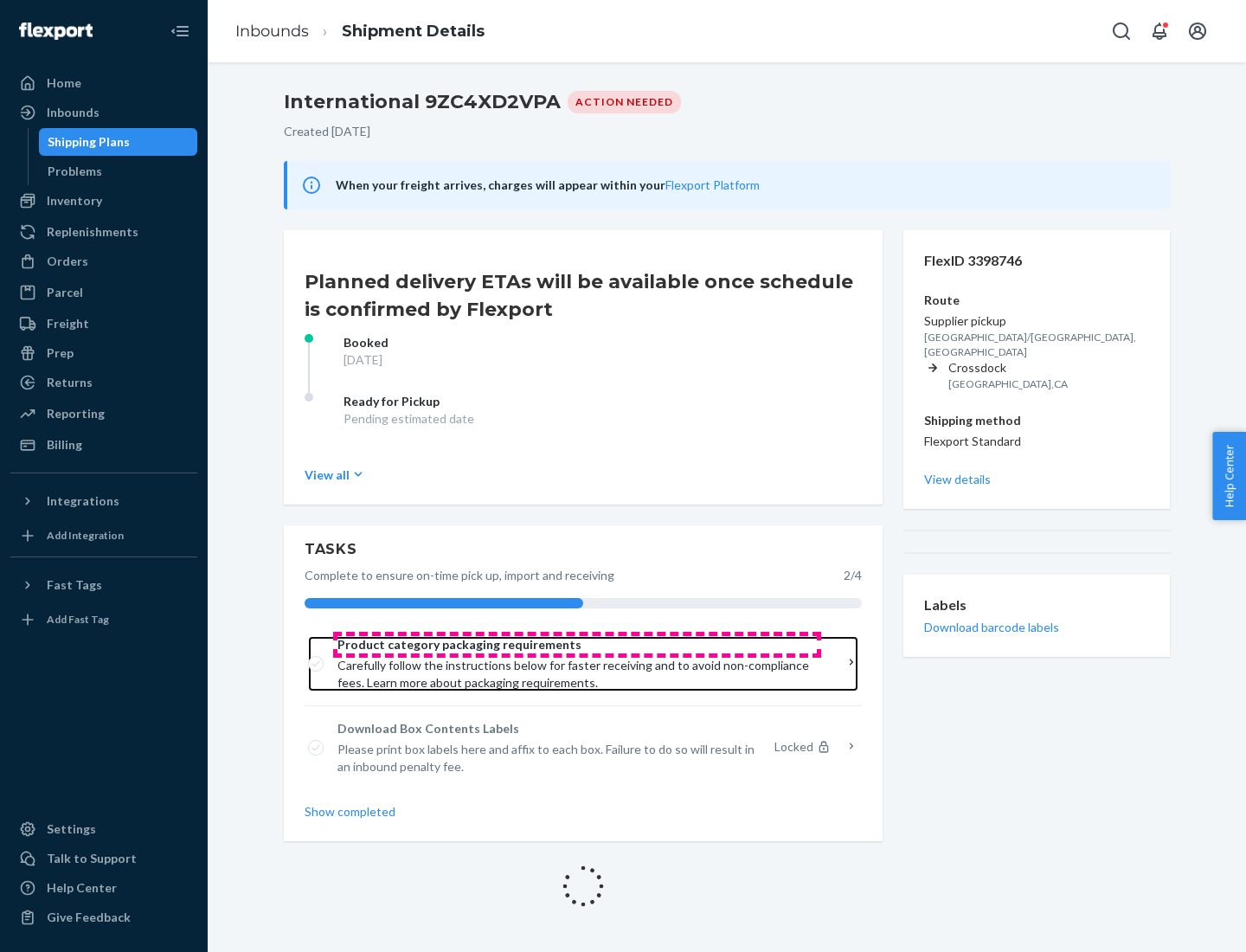
click at [577, 645] on span "Product category packaging requirements" at bounding box center [577, 644] width 480 height 17
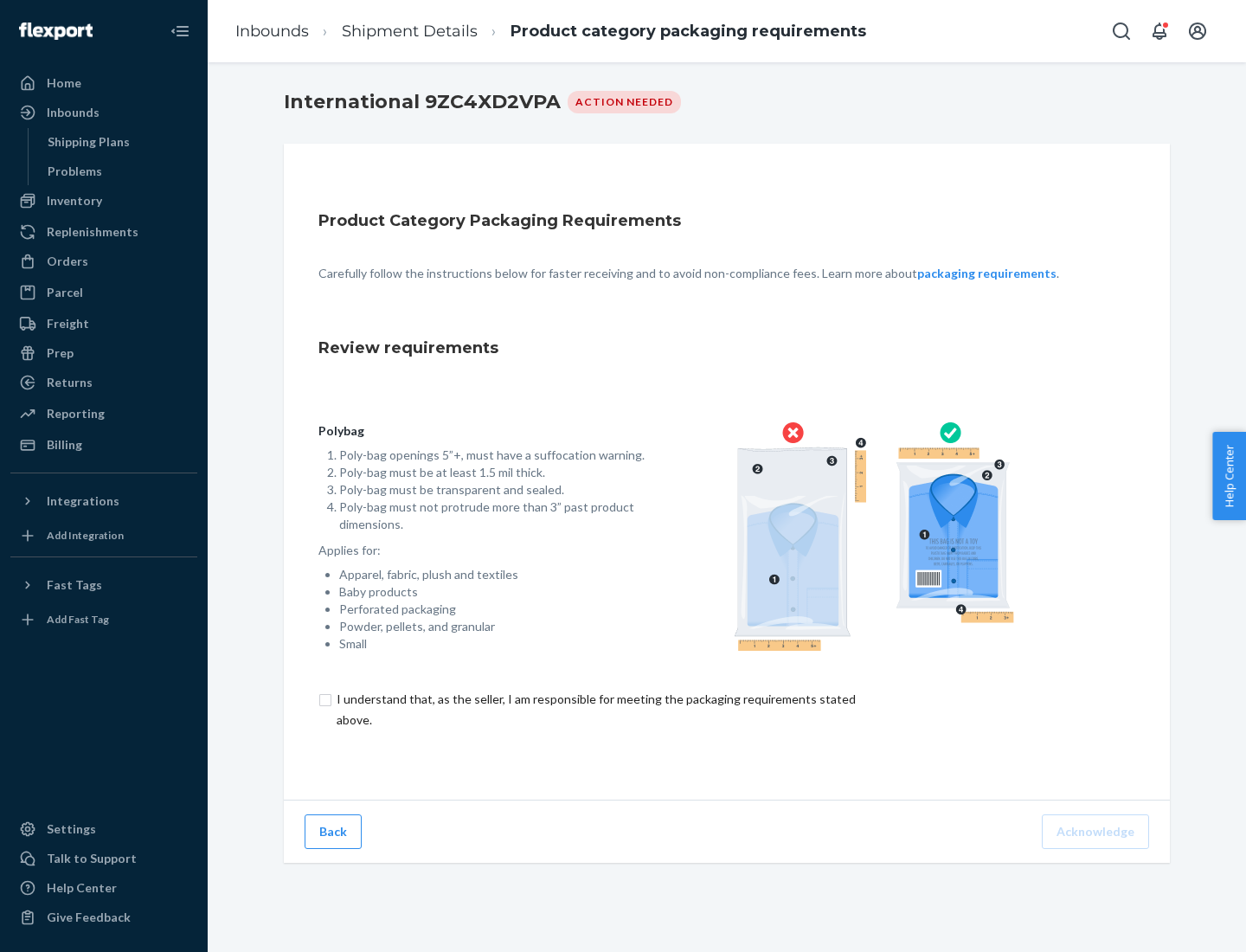
click at [595, 709] on input "checkbox" at bounding box center [606, 709] width 576 height 42
checkbox input "true"
click at [1097, 831] on button "Acknowledge" at bounding box center [1095, 832] width 108 height 35
